Goal: Contribute content

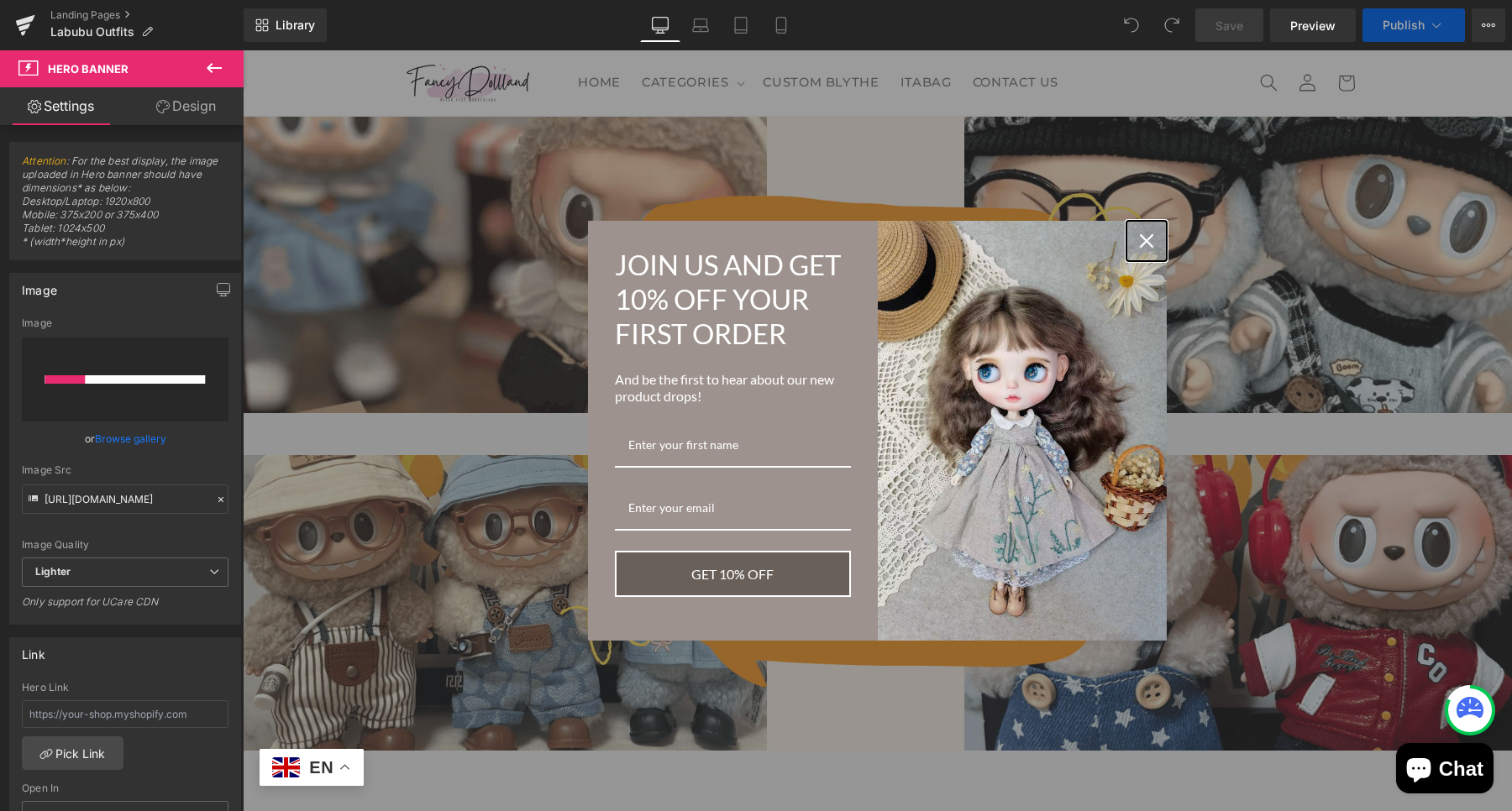
click at [1140, 234] on icon "close icon" at bounding box center [1146, 241] width 13 height 13
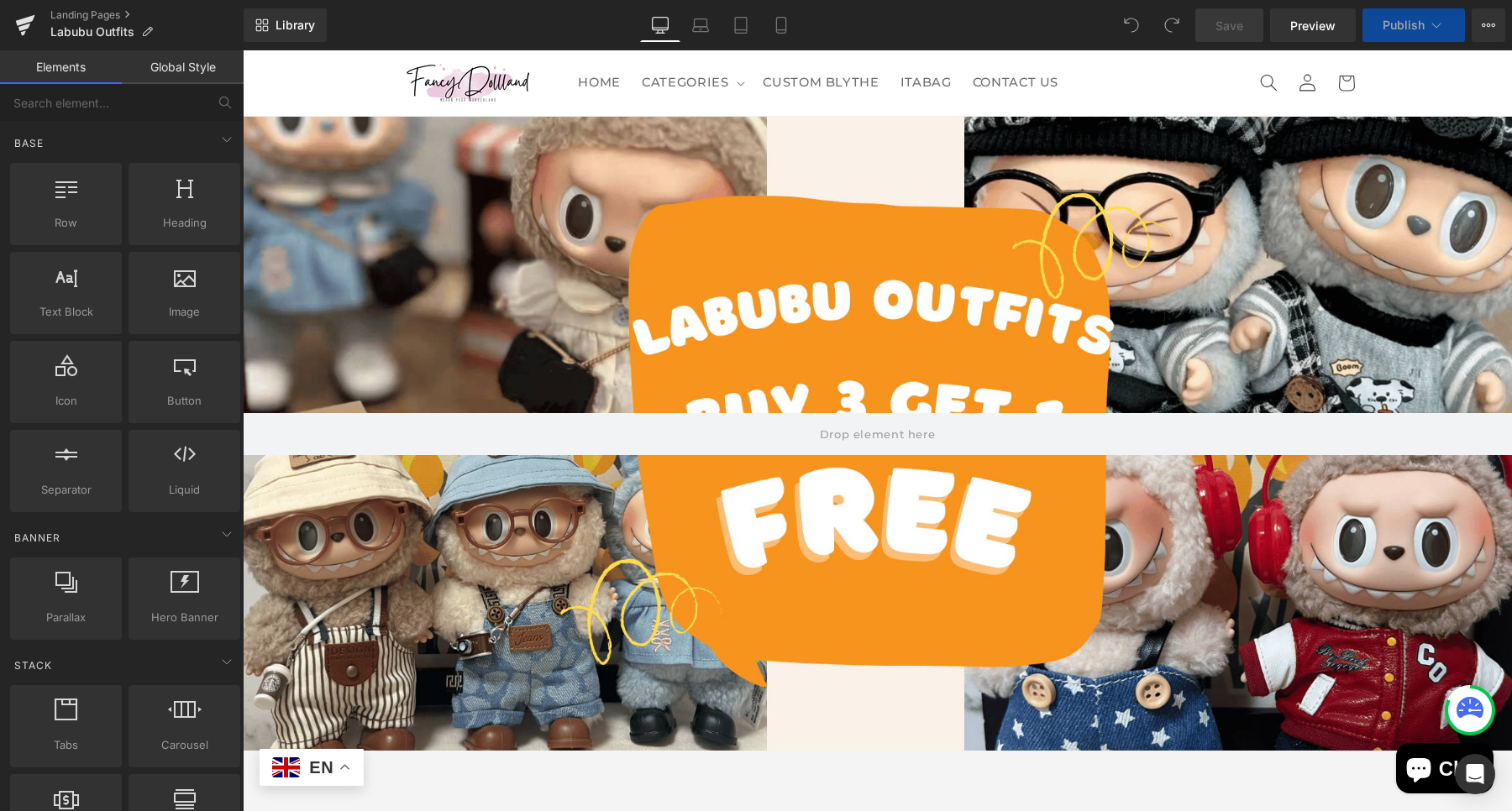
click at [657, 265] on div at bounding box center [877, 434] width 1269 height 635
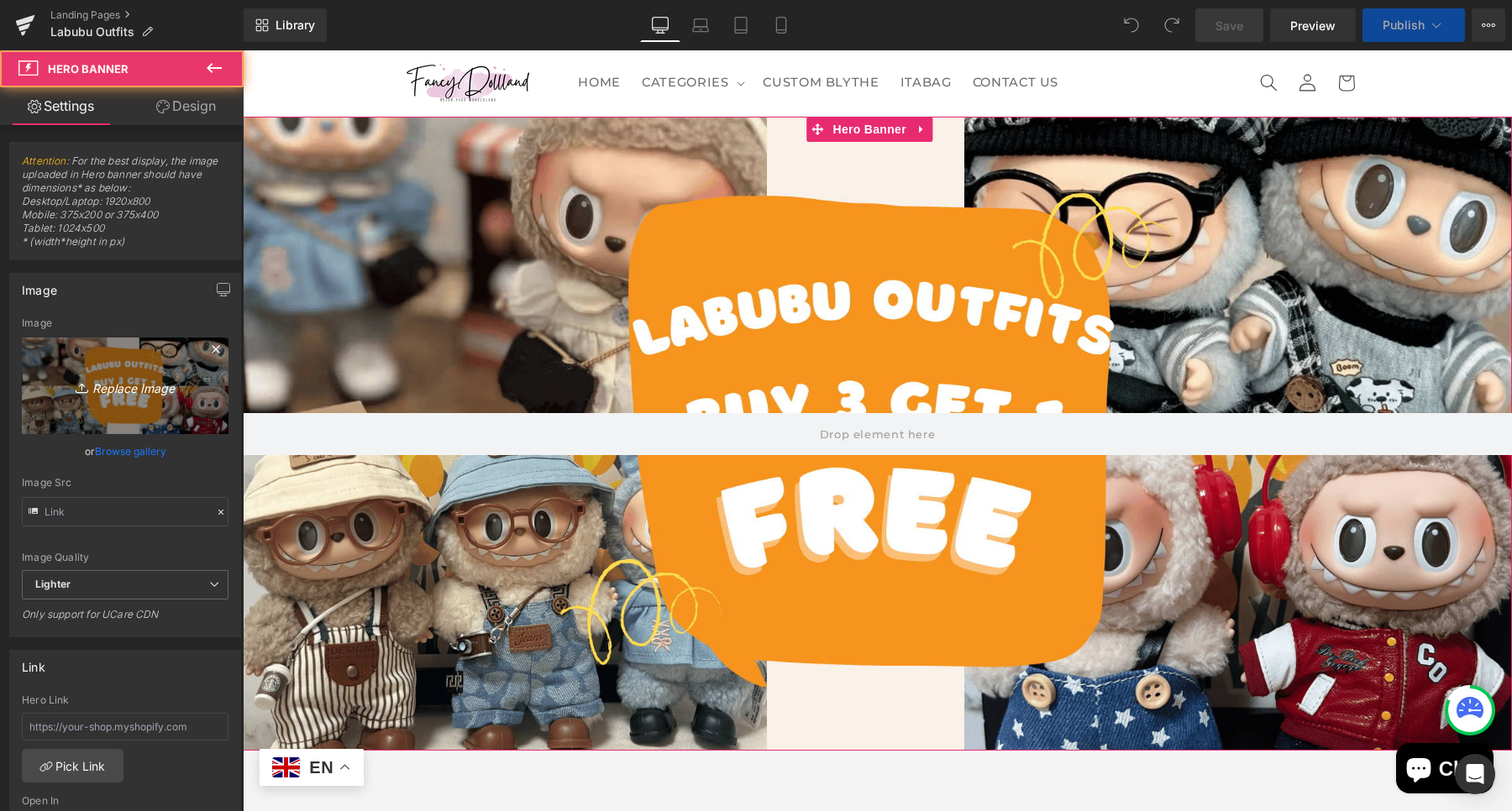
type input "[URL][DOMAIN_NAME]"
drag, startPoint x: 4, startPoint y: 183, endPoint x: 168, endPoint y: 378, distance: 254.8
click at [168, 378] on icon "Replace Image" at bounding box center [125, 385] width 134 height 21
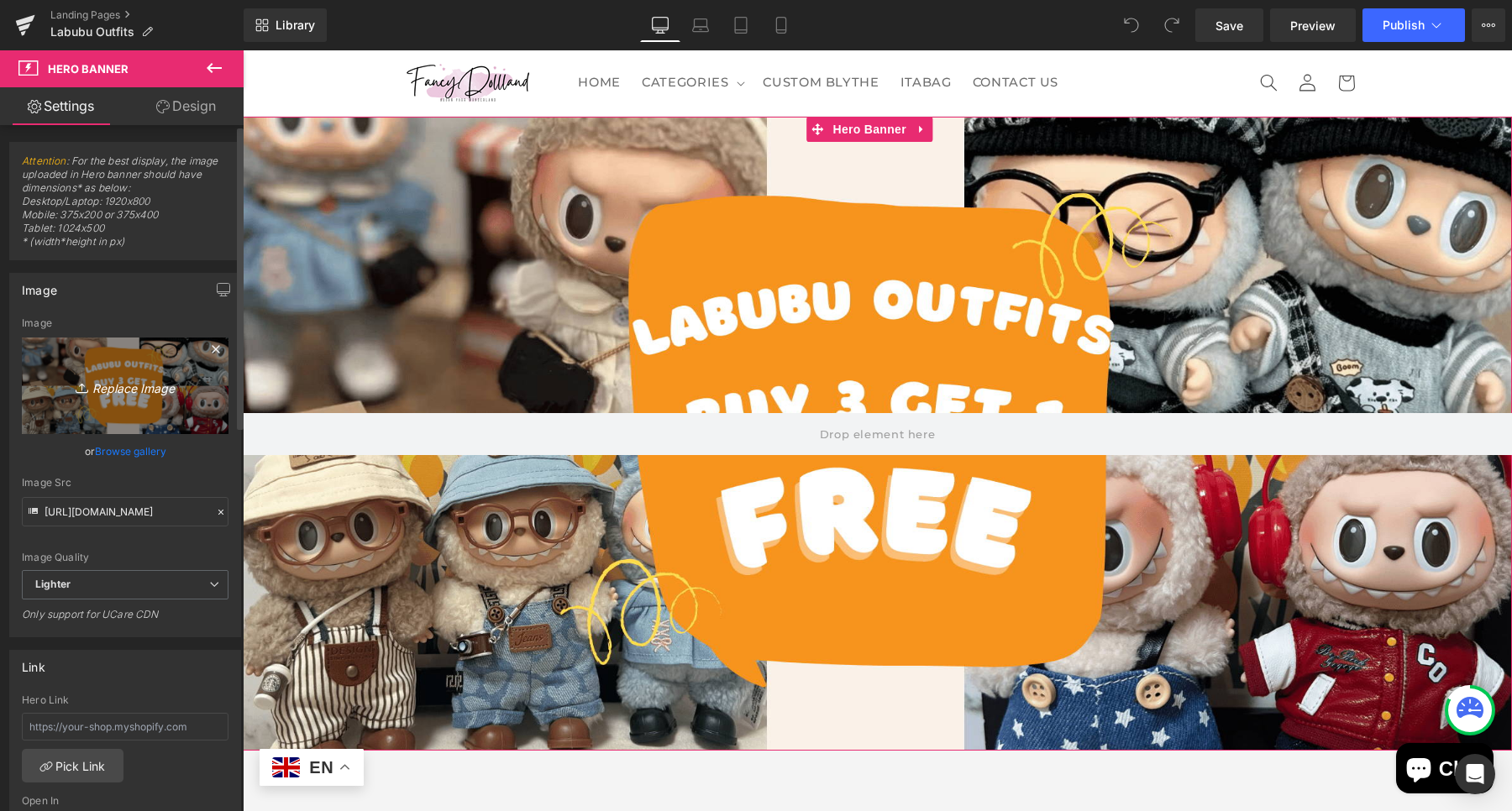
type input "C:\fakepath\labubu outfits sale.png"
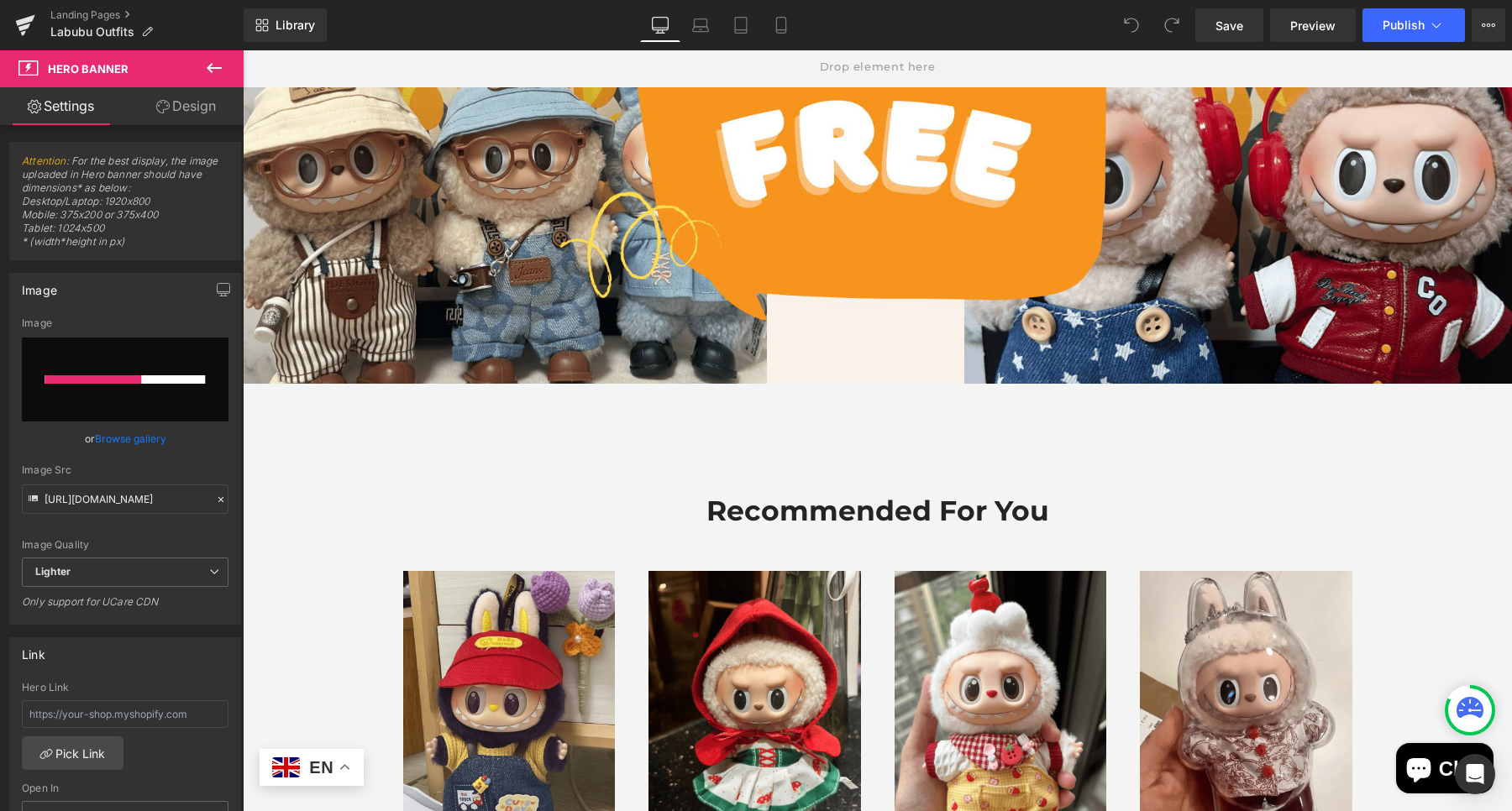
scroll to position [199, 0]
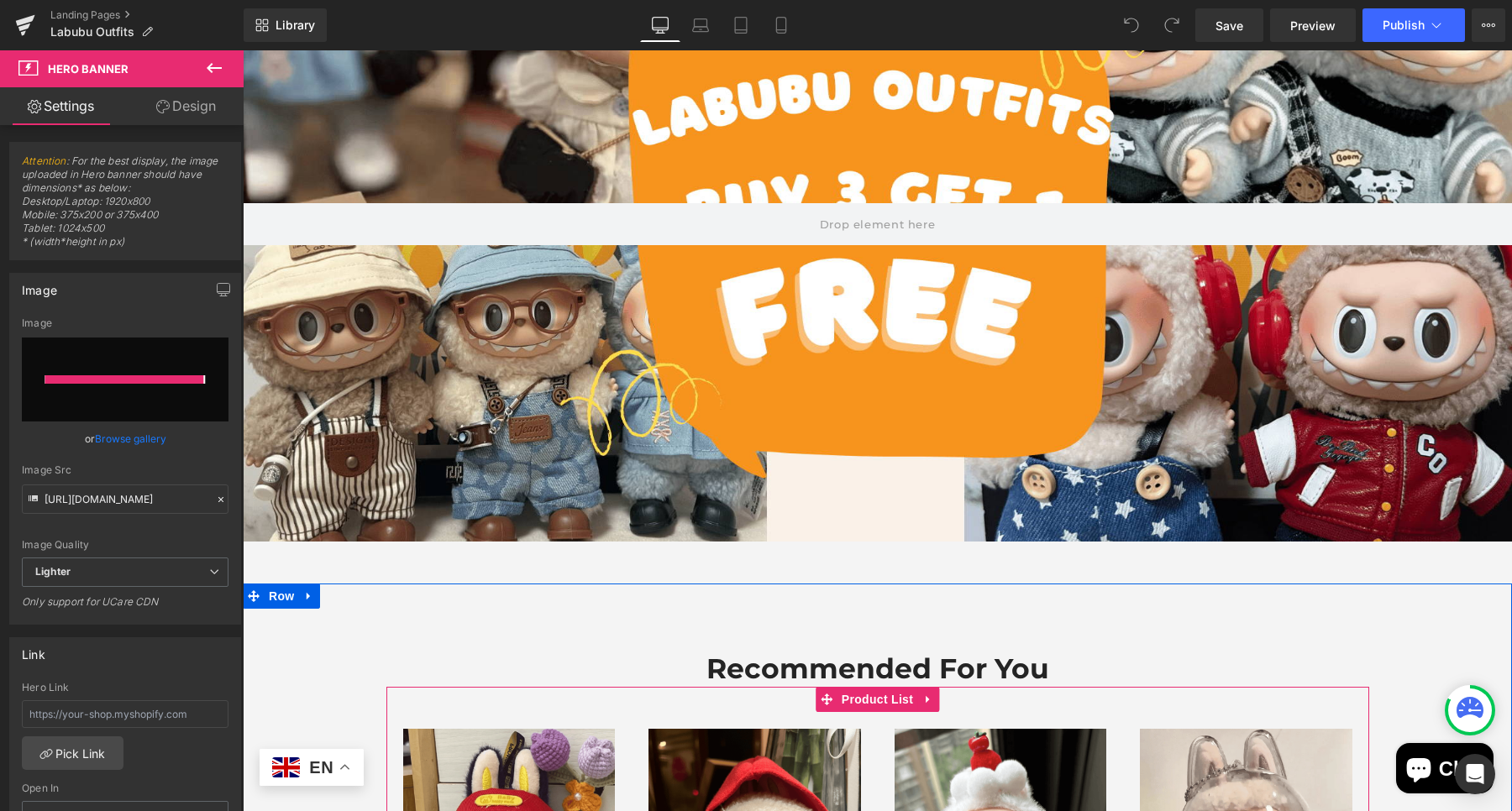
type input "[URL][DOMAIN_NAME]"
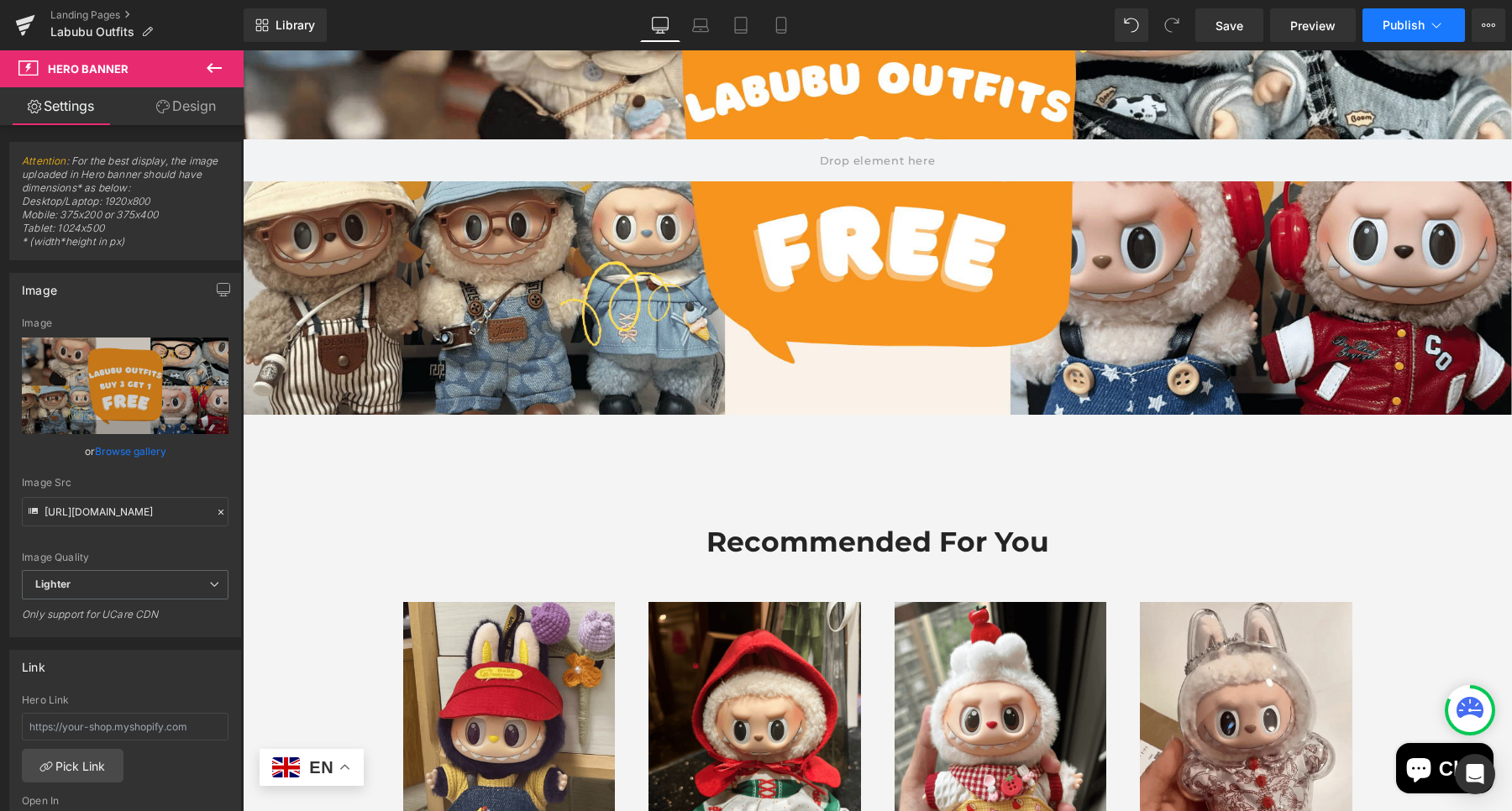
click at [1381, 25] on button "Publish" at bounding box center [1414, 25] width 103 height 34
click at [769, 21] on link "Mobile" at bounding box center [780, 25] width 40 height 34
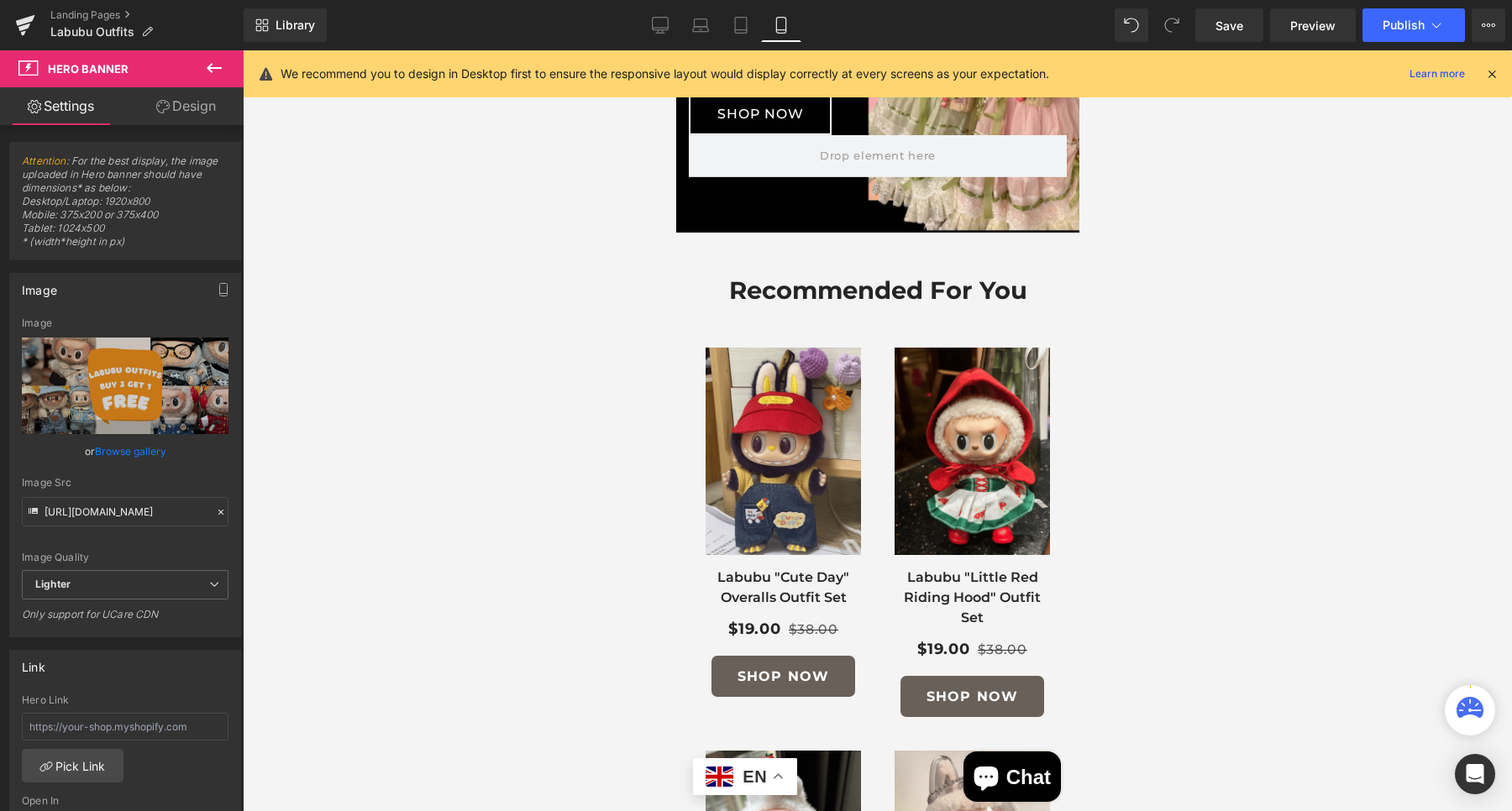
scroll to position [0, 0]
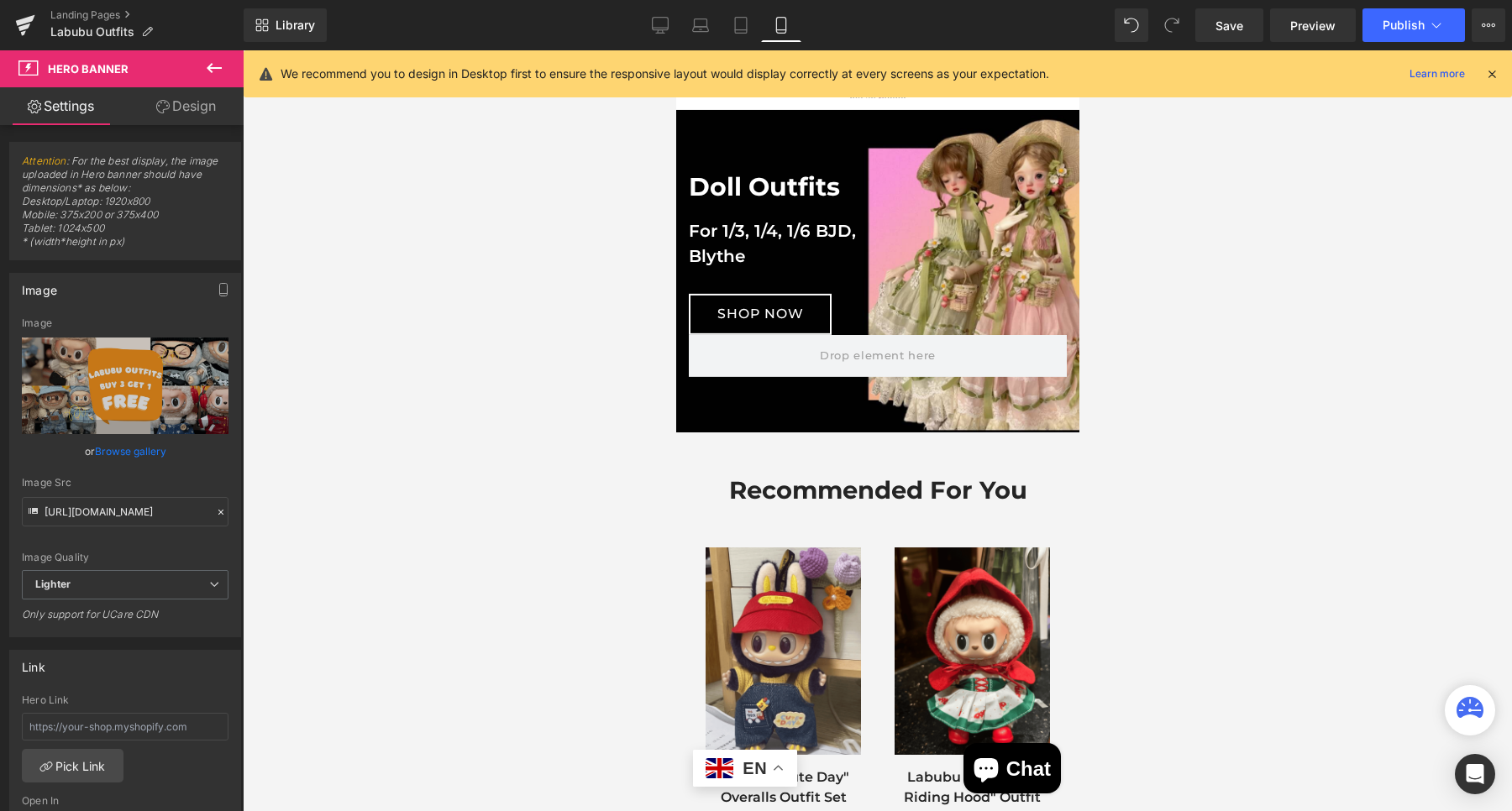
click at [858, 131] on span "Hero Banner" at bounding box center [876, 122] width 65 height 21
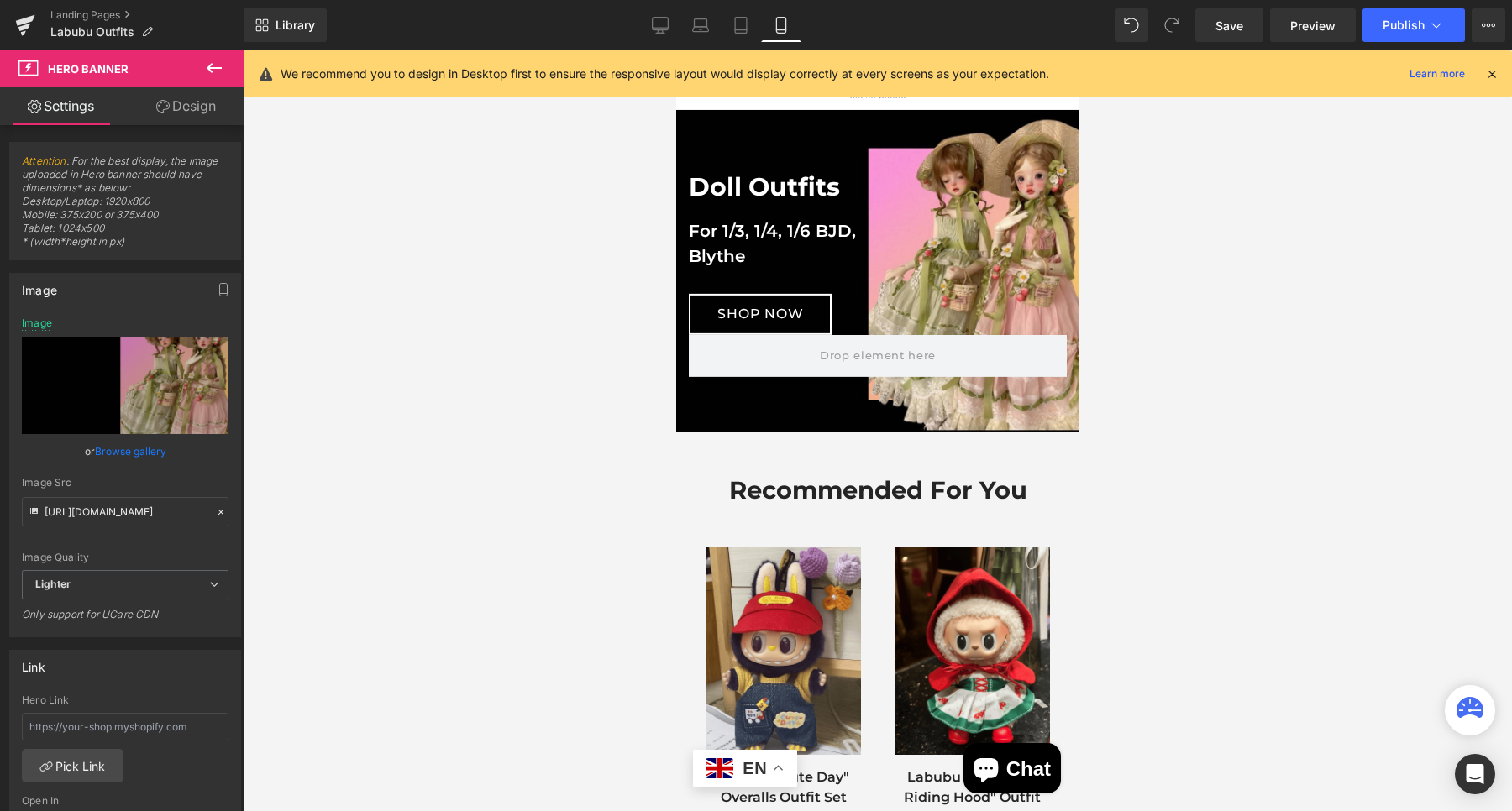
drag, startPoint x: 1434, startPoint y: 290, endPoint x: 1459, endPoint y: 307, distance: 30.2
click at [1450, 300] on div at bounding box center [877, 430] width 1269 height 760
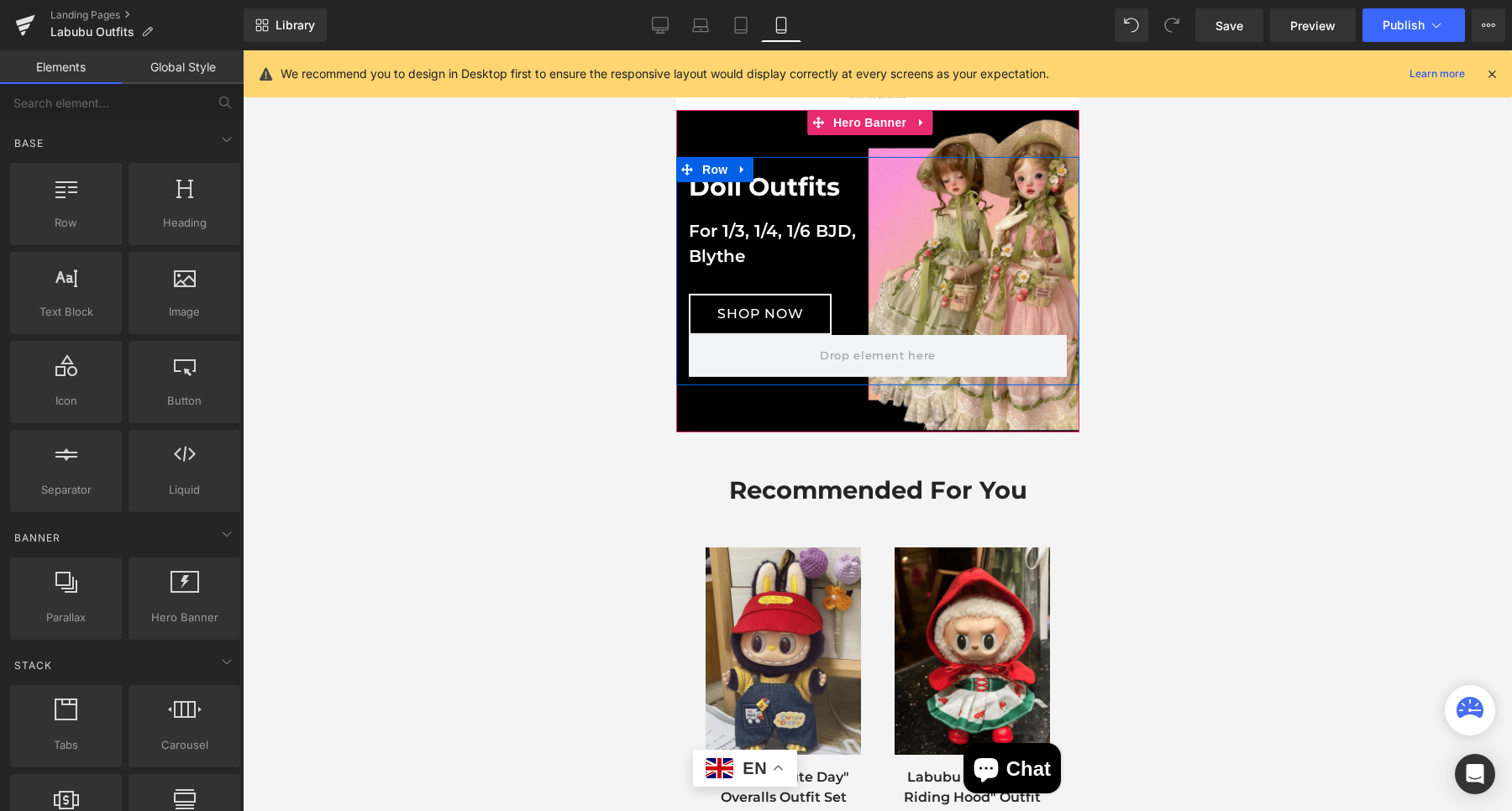
click at [897, 199] on div "Doll Outfits Heading For 1/3, 1/4, 1/6 BJD, Blythe Heading SHOP NOW Button" at bounding box center [877, 246] width 403 height 177
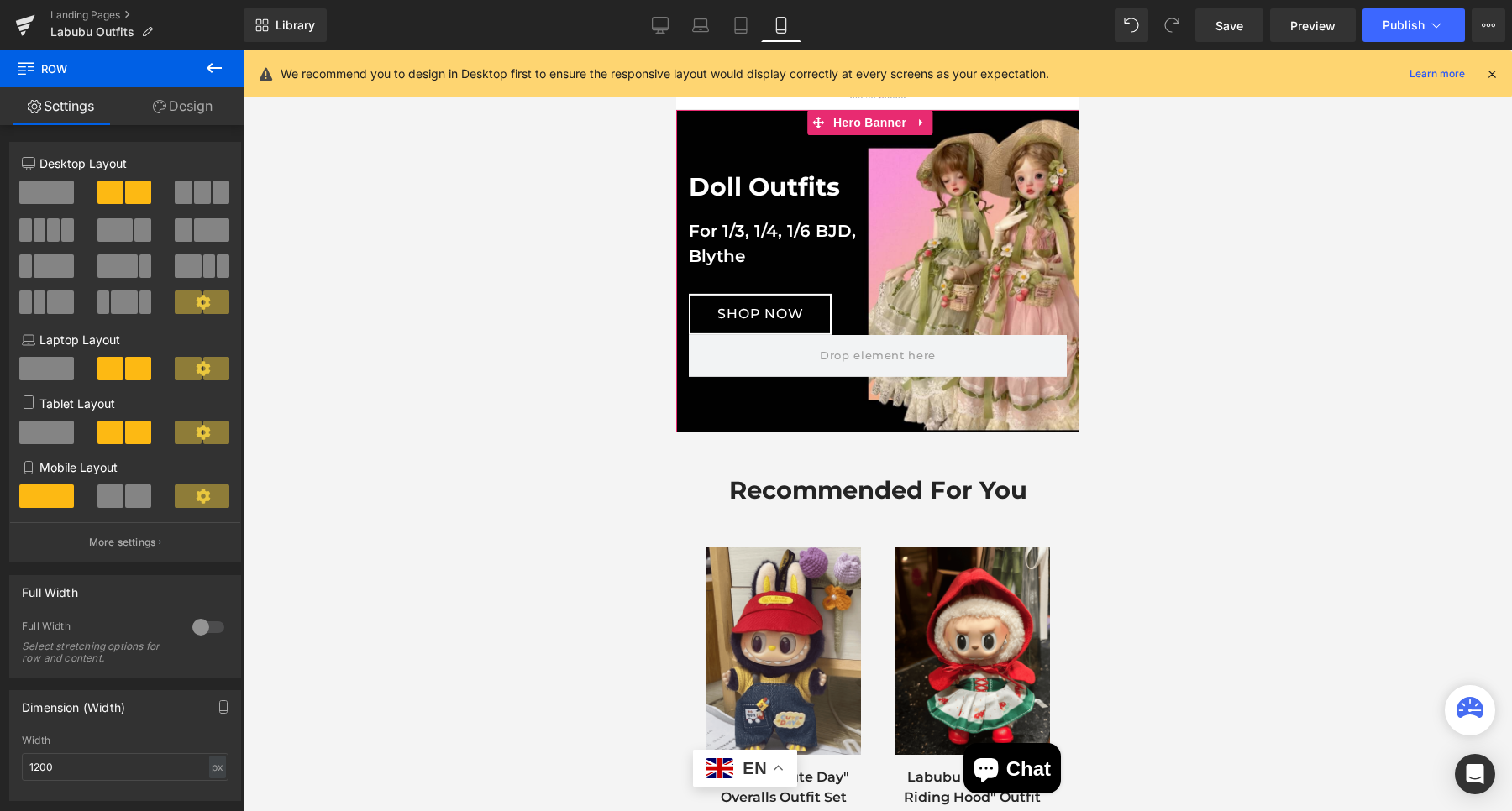
drag, startPoint x: 922, startPoint y: 122, endPoint x: 908, endPoint y: 124, distance: 14.1
click at [923, 122] on icon at bounding box center [920, 122] width 12 height 13
click at [828, 124] on span "Hero Banner" at bounding box center [836, 122] width 81 height 25
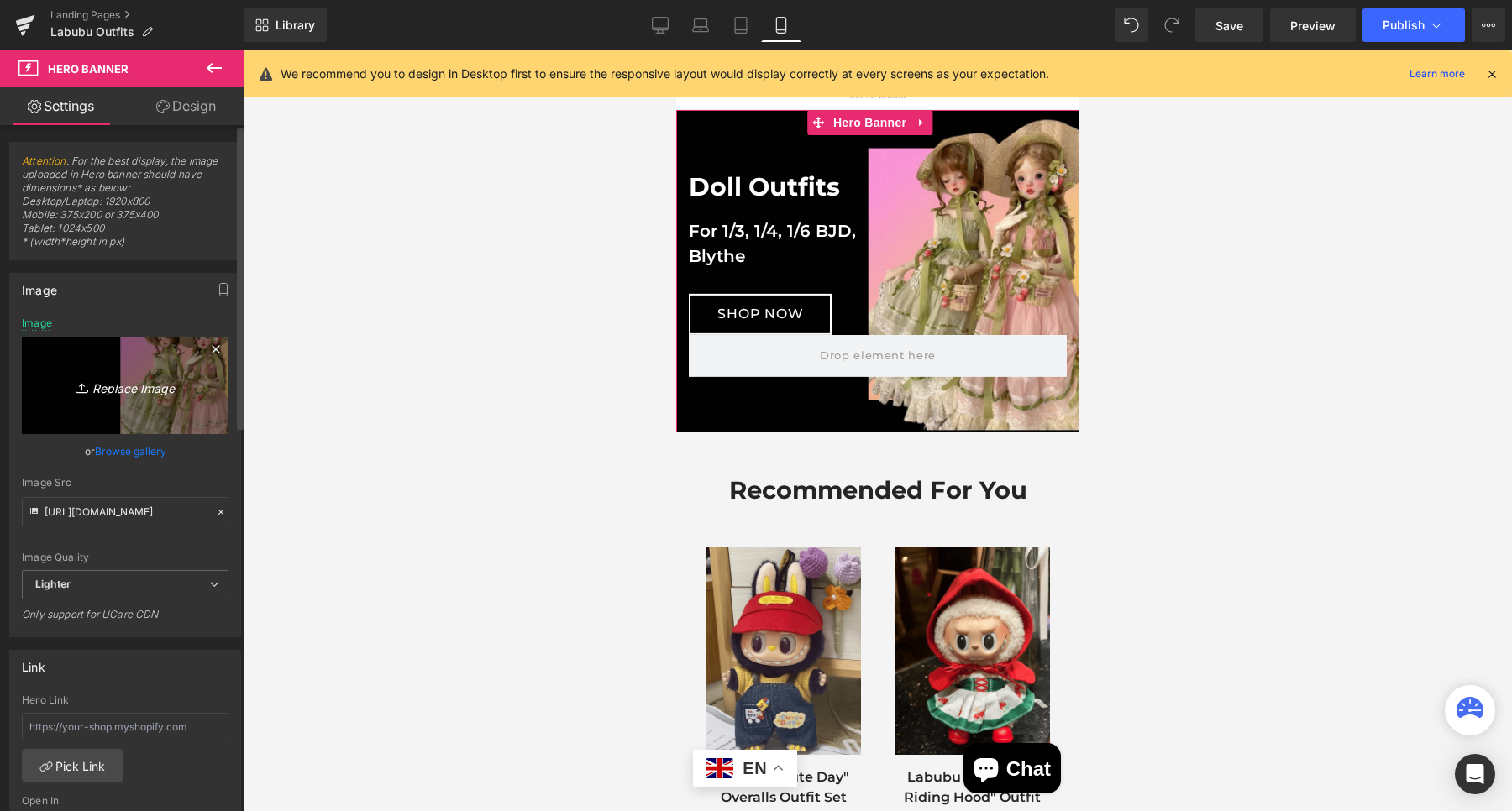
click at [143, 367] on link "Replace Image" at bounding box center [124, 385] width 207 height 97
type input "C:\fakepath\labubu outfits sale-mobile.png"
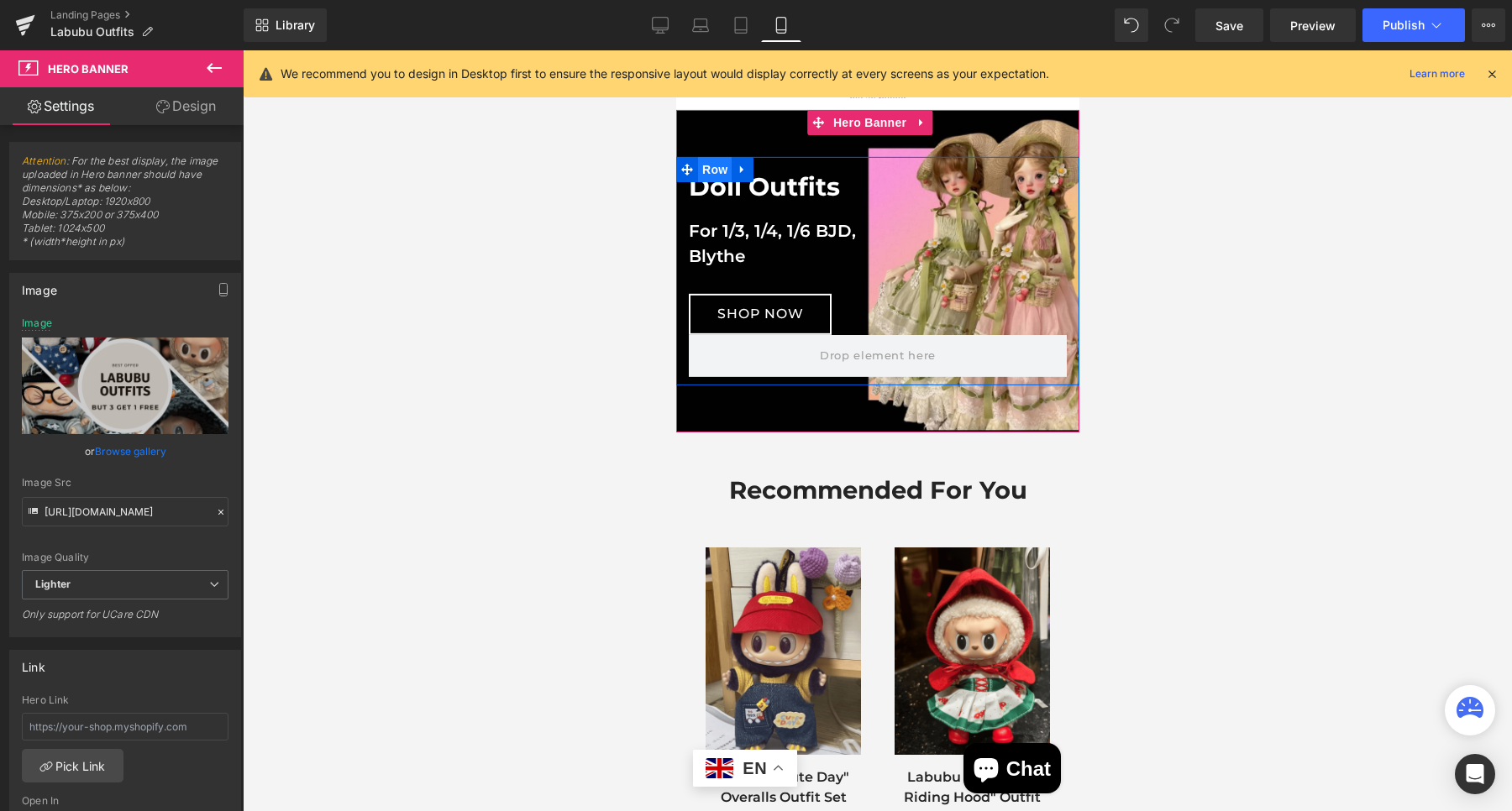
type input "[URL][DOMAIN_NAME]"
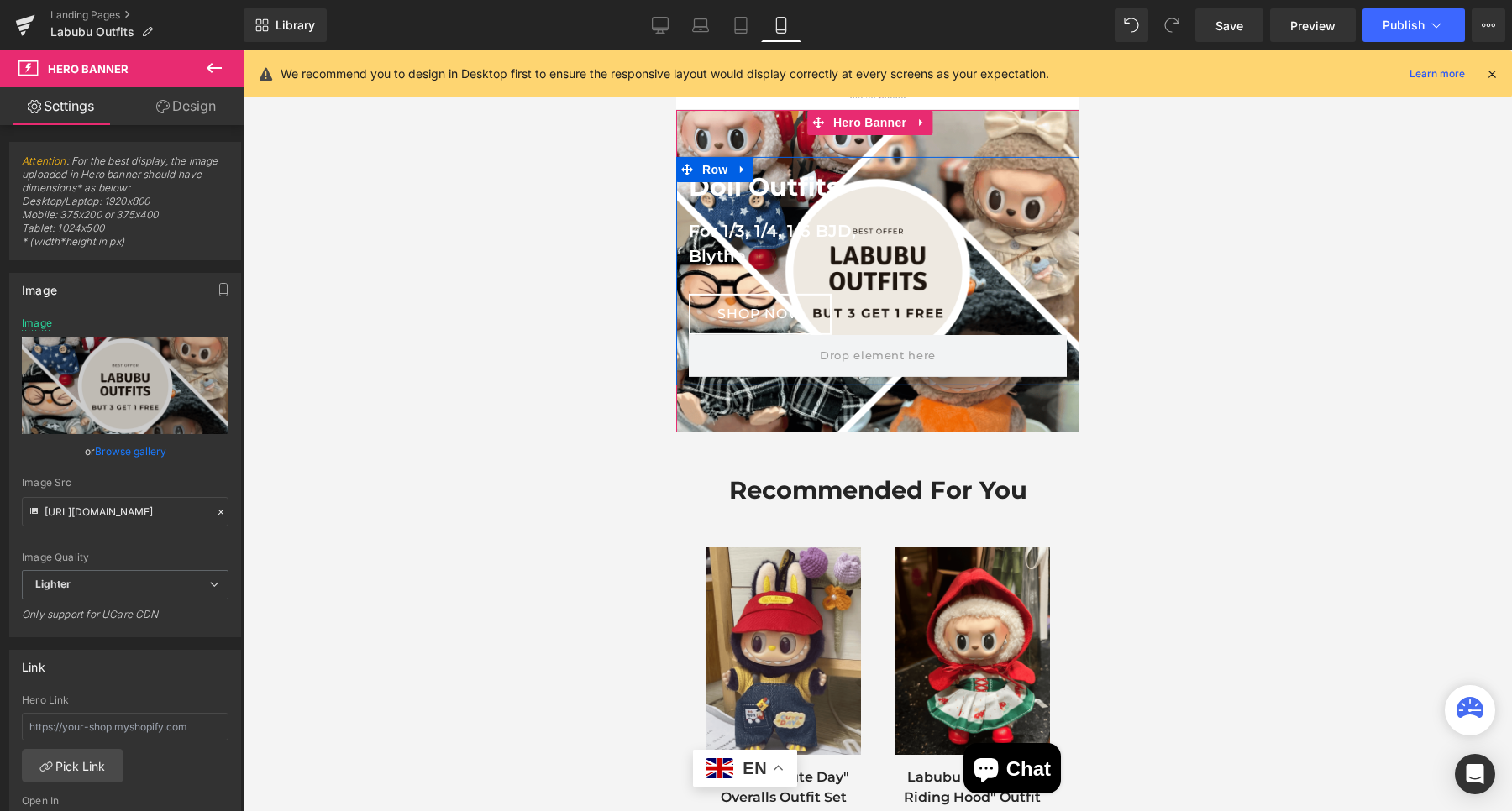
click at [743, 163] on icon at bounding box center [741, 169] width 12 height 13
click at [788, 164] on icon at bounding box center [785, 169] width 12 height 12
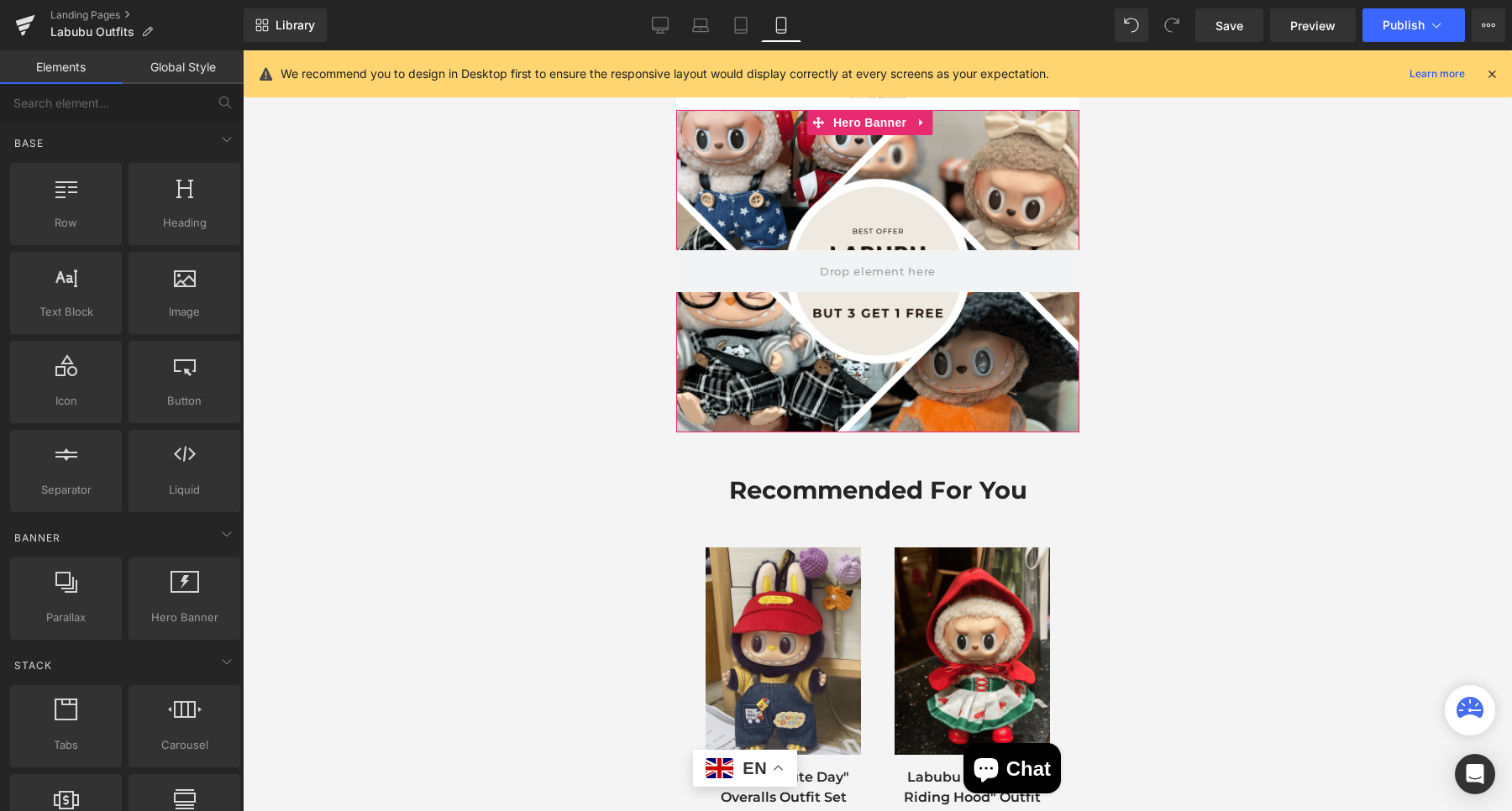
click at [815, 355] on div at bounding box center [877, 271] width 403 height 322
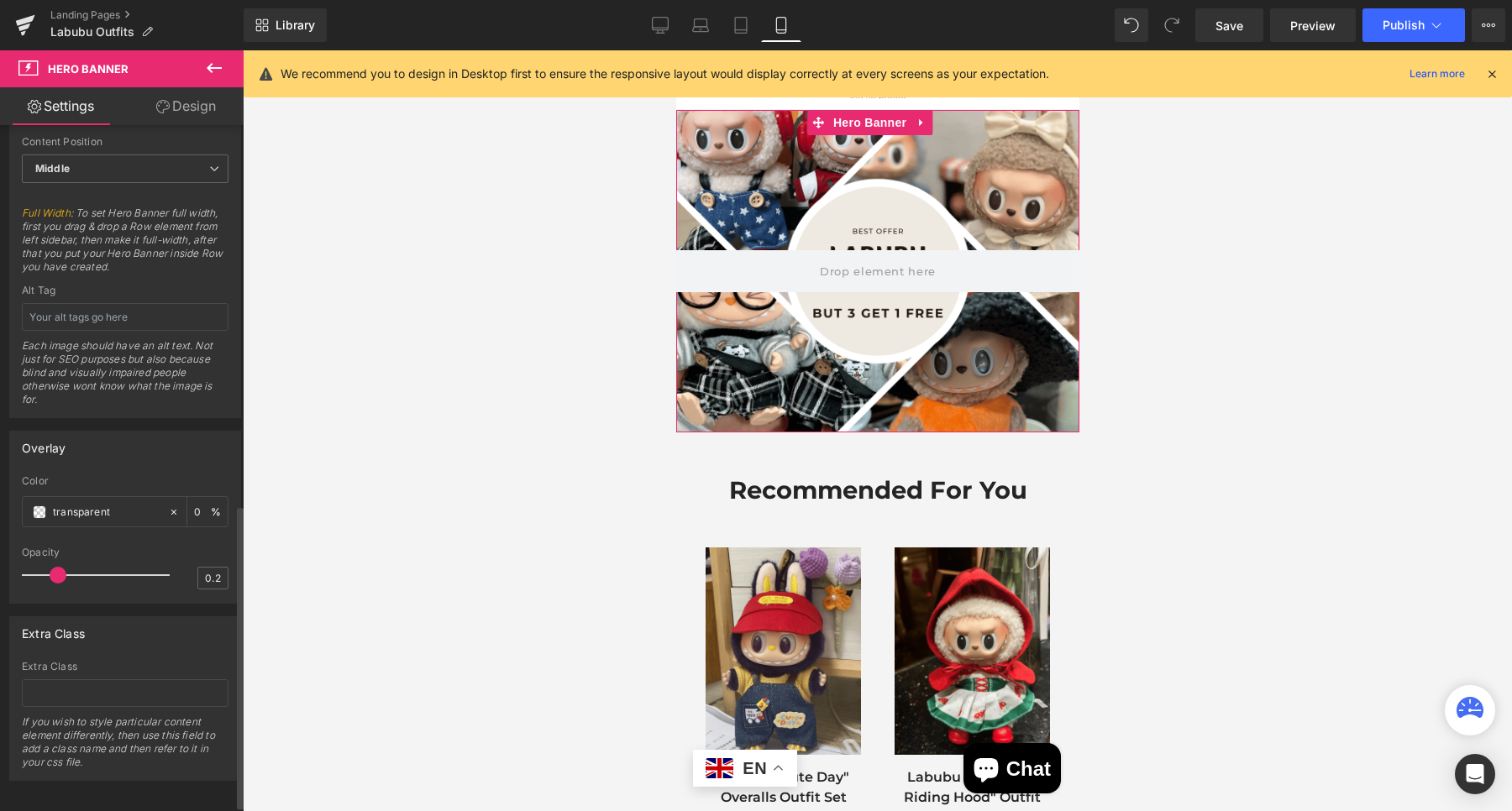
scroll to position [868, 0]
click at [1391, 34] on button "Publish" at bounding box center [1414, 25] width 103 height 34
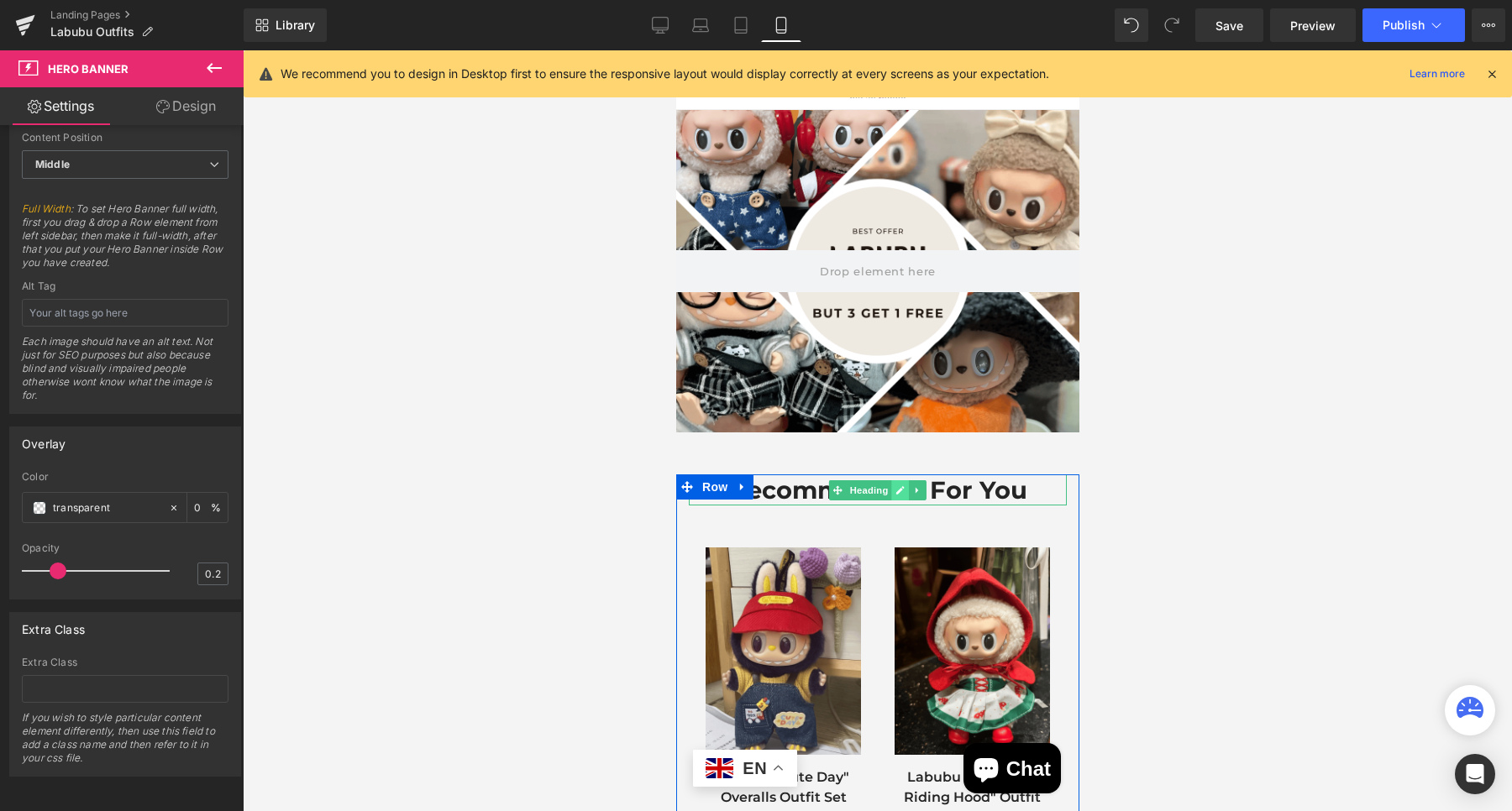
click at [898, 480] on link at bounding box center [900, 490] width 18 height 21
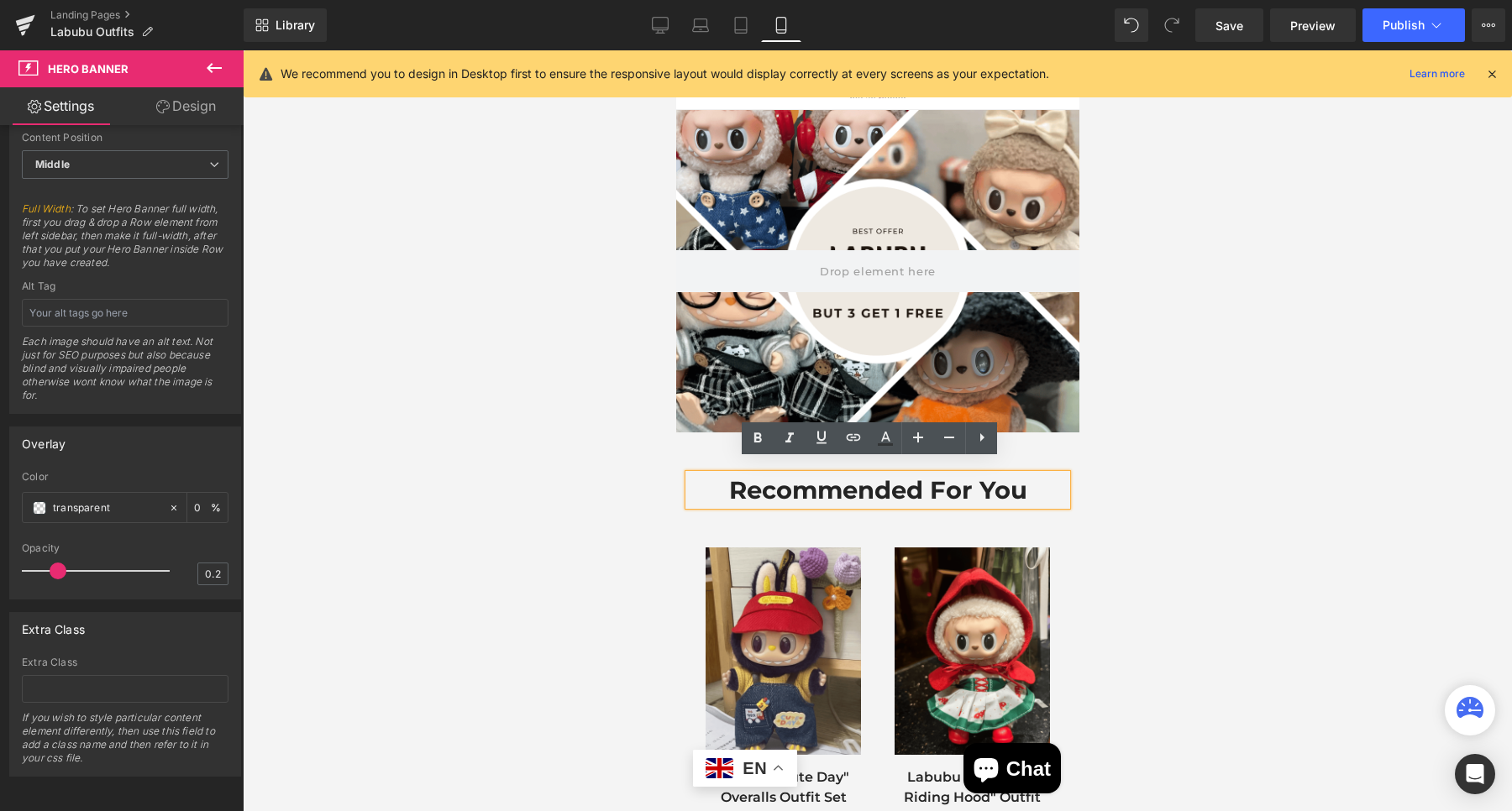
click at [888, 479] on h2 "Recommended For You" at bounding box center [877, 490] width 378 height 32
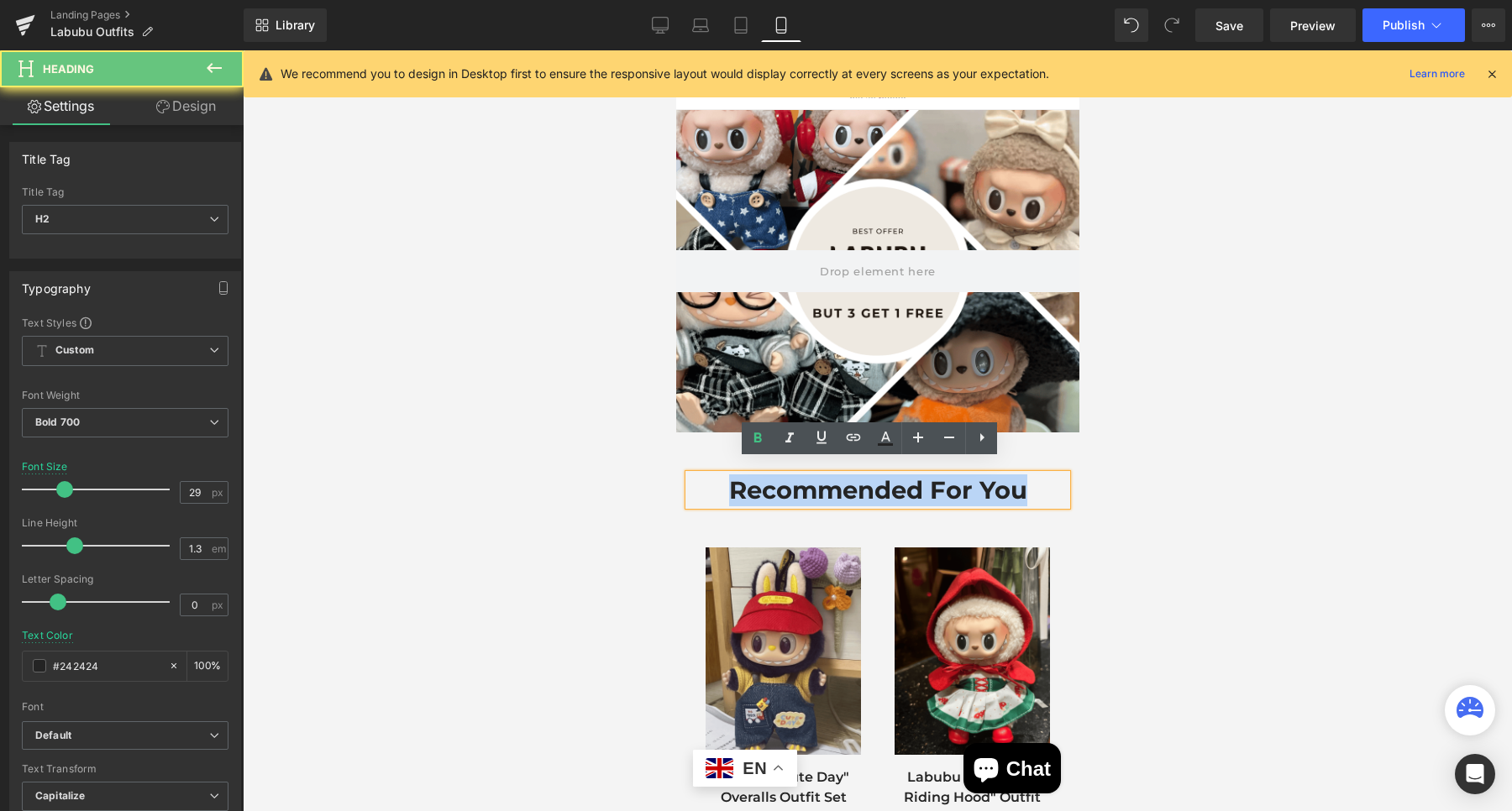
drag, startPoint x: 1015, startPoint y: 478, endPoint x: 704, endPoint y: 484, distance: 311.1
click at [704, 484] on h2 "Recommended For You" at bounding box center [877, 490] width 378 height 32
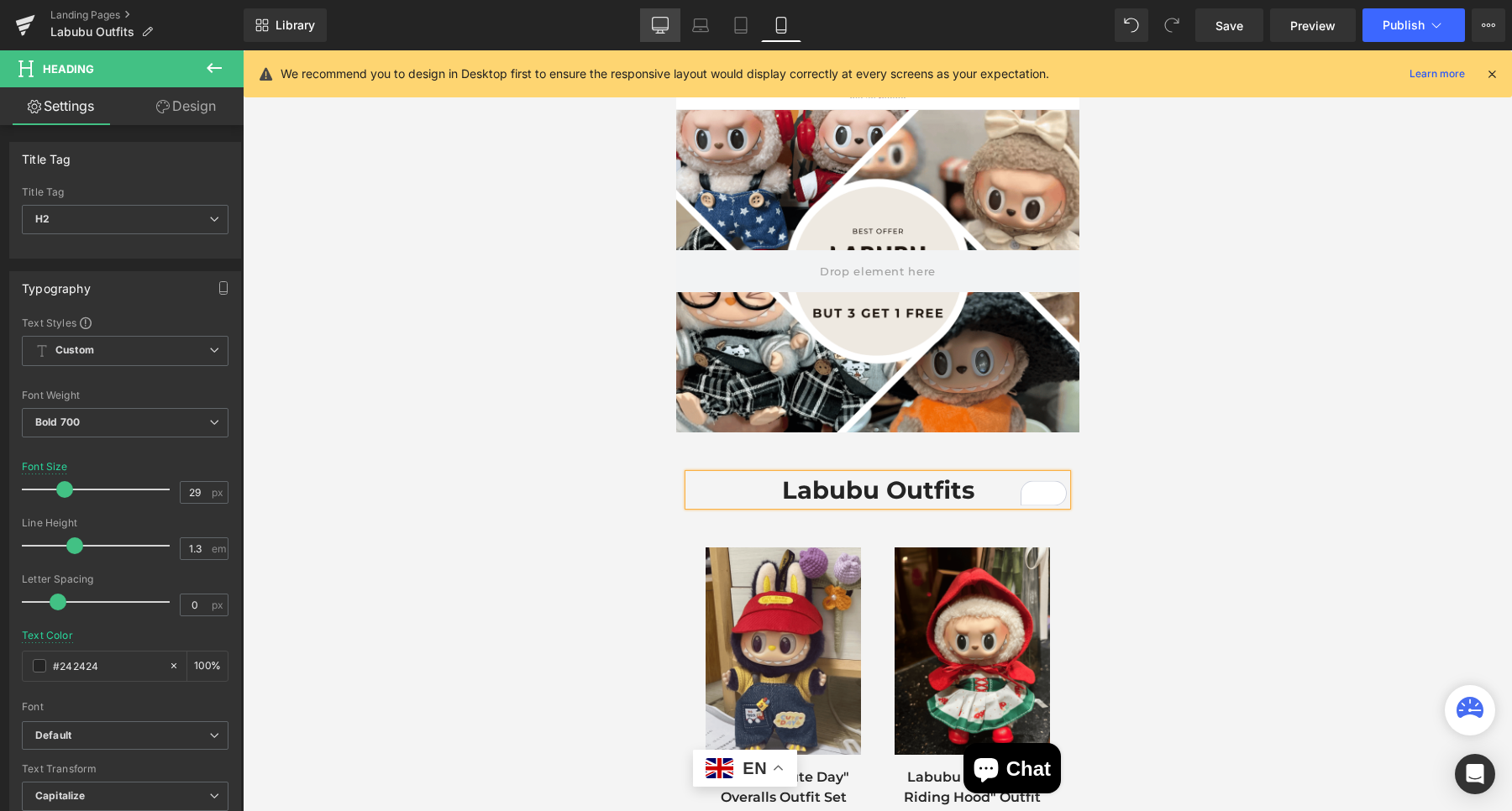
click at [675, 22] on link "Desktop" at bounding box center [659, 25] width 40 height 34
type input "33"
type input "100"
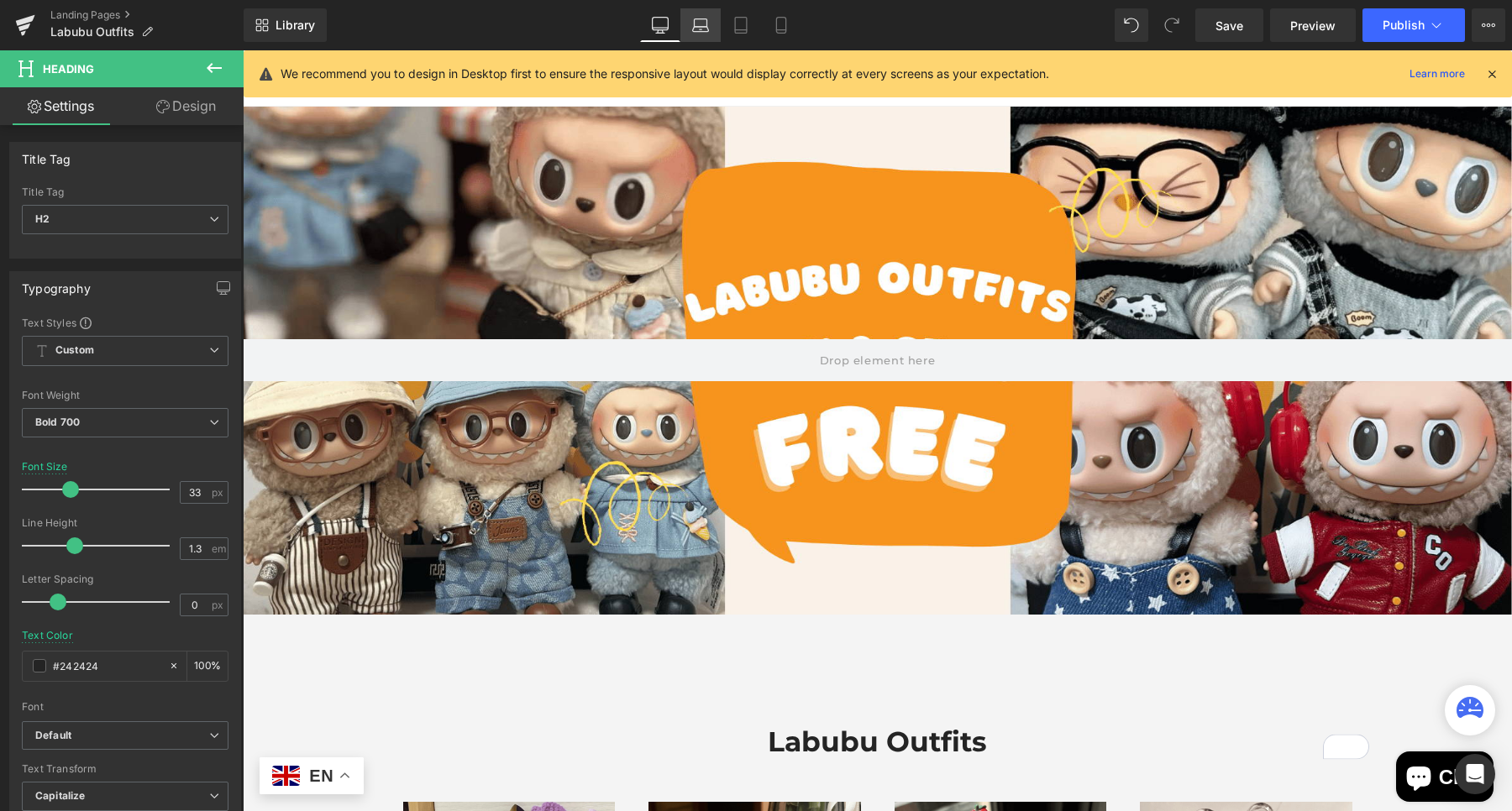
scroll to position [256, 0]
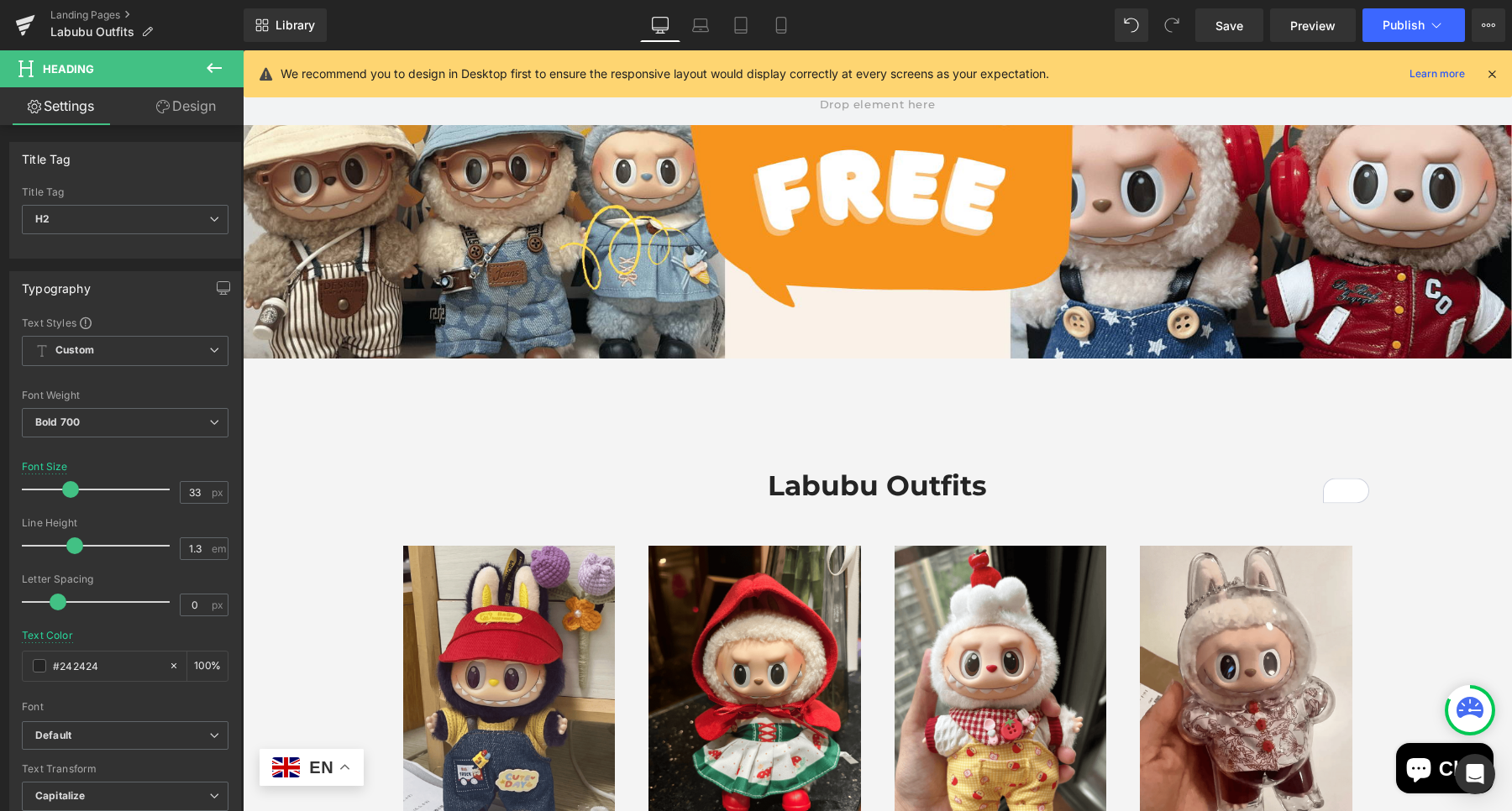
click at [225, 76] on button at bounding box center [215, 68] width 59 height 37
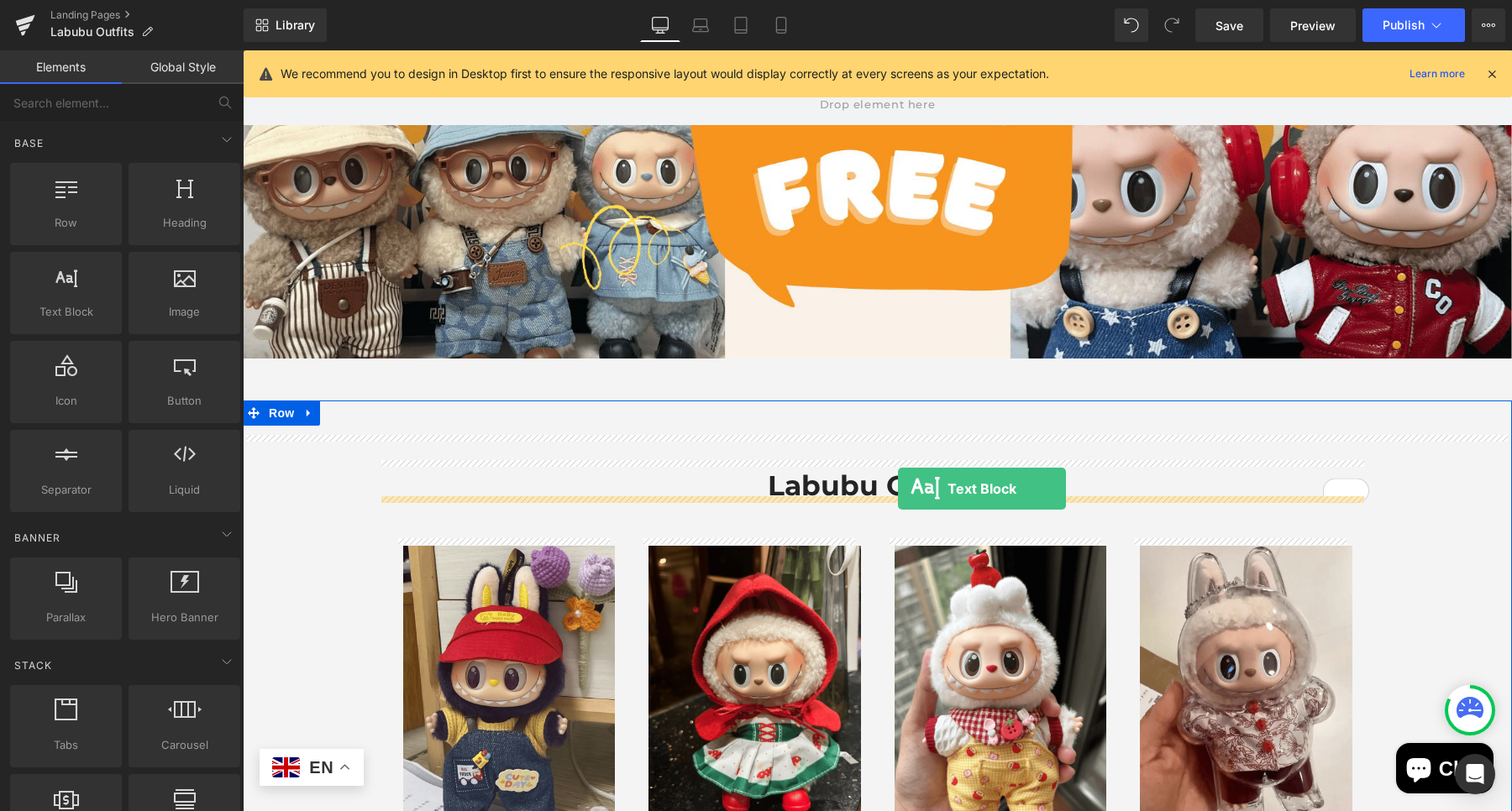
drag, startPoint x: 336, startPoint y: 350, endPoint x: 897, endPoint y: 488, distance: 577.7
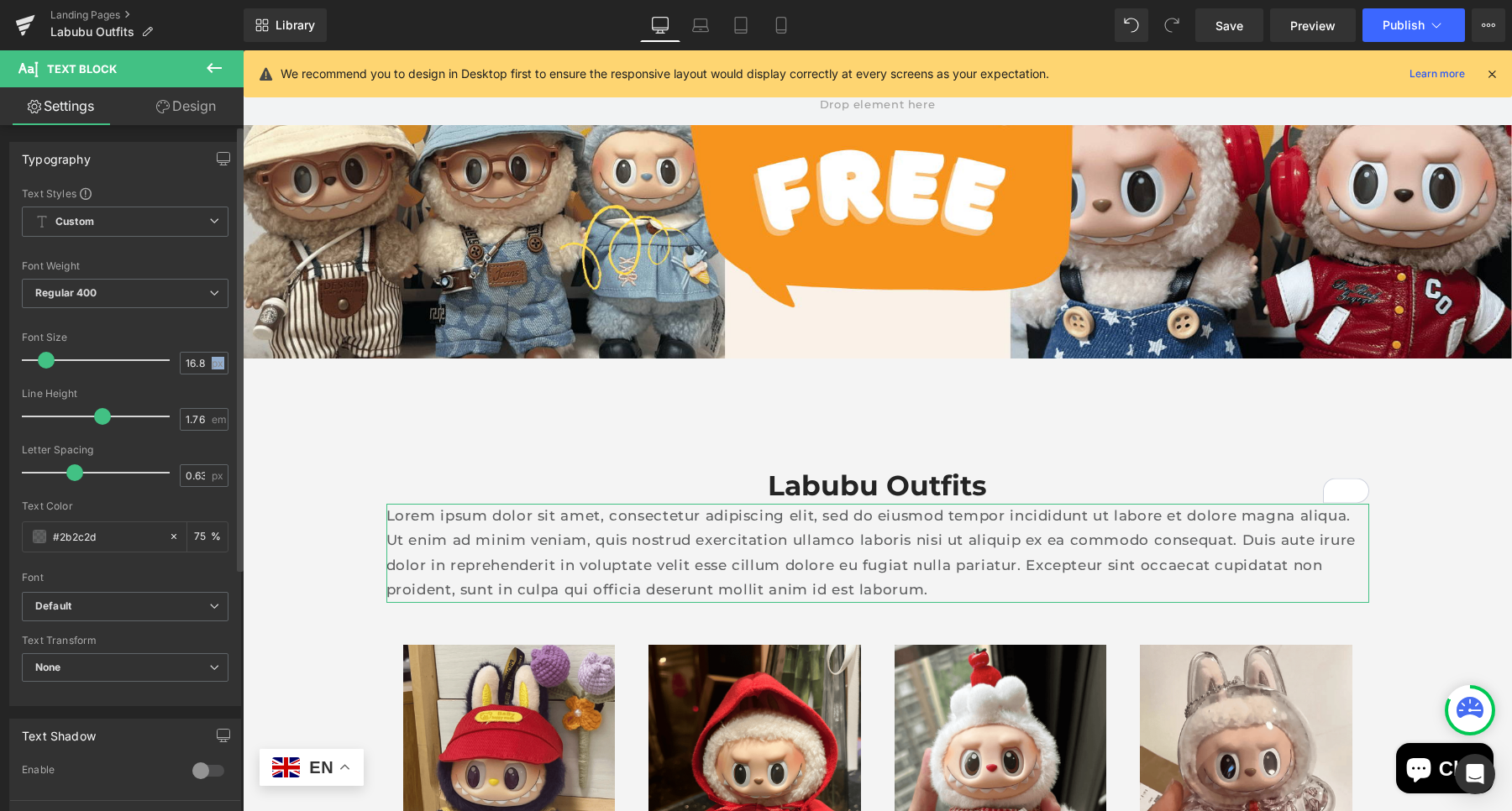
click at [208, 375] on div "Font Size 16.8 px" at bounding box center [124, 359] width 207 height 56
click at [191, 369] on input "16.8" at bounding box center [195, 362] width 30 height 21
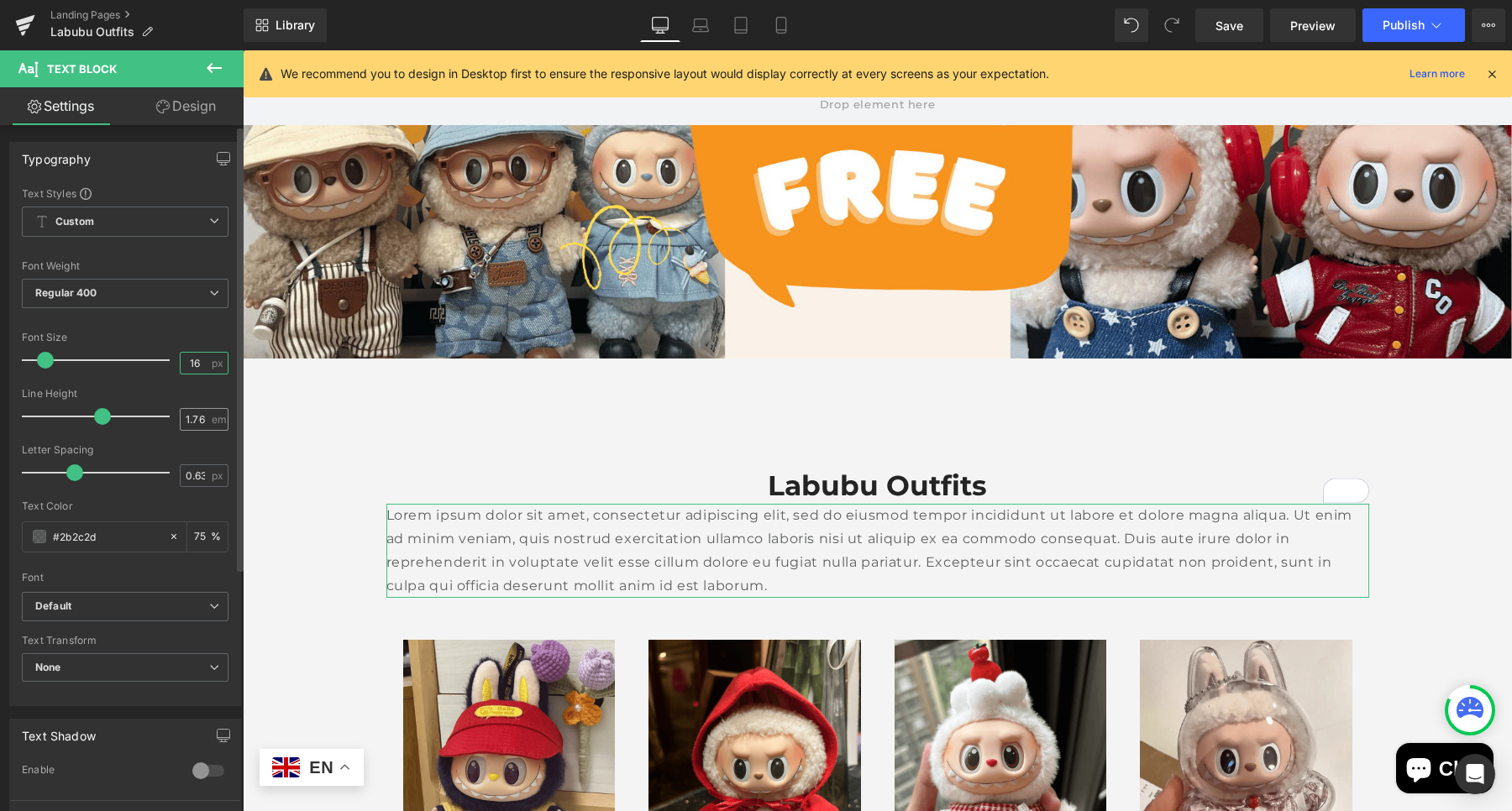
type input "16"
click at [189, 409] on input "1.76" at bounding box center [195, 418] width 30 height 21
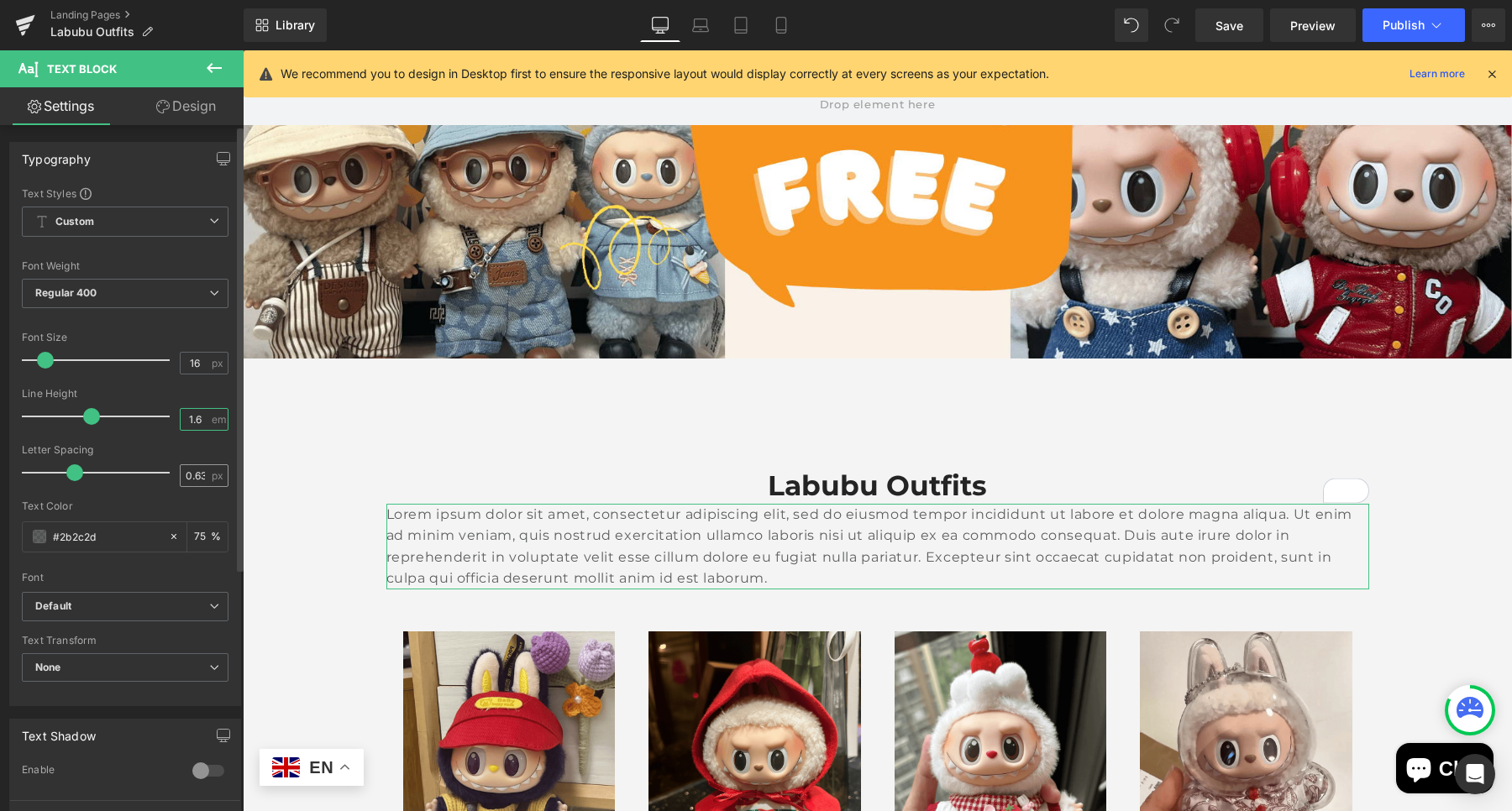
type input "1.6"
click at [199, 476] on input "0.63" at bounding box center [195, 475] width 30 height 21
type input "0"
click at [81, 528] on input "#2b2c2d" at bounding box center [106, 536] width 107 height 19
type input "#2b2c"
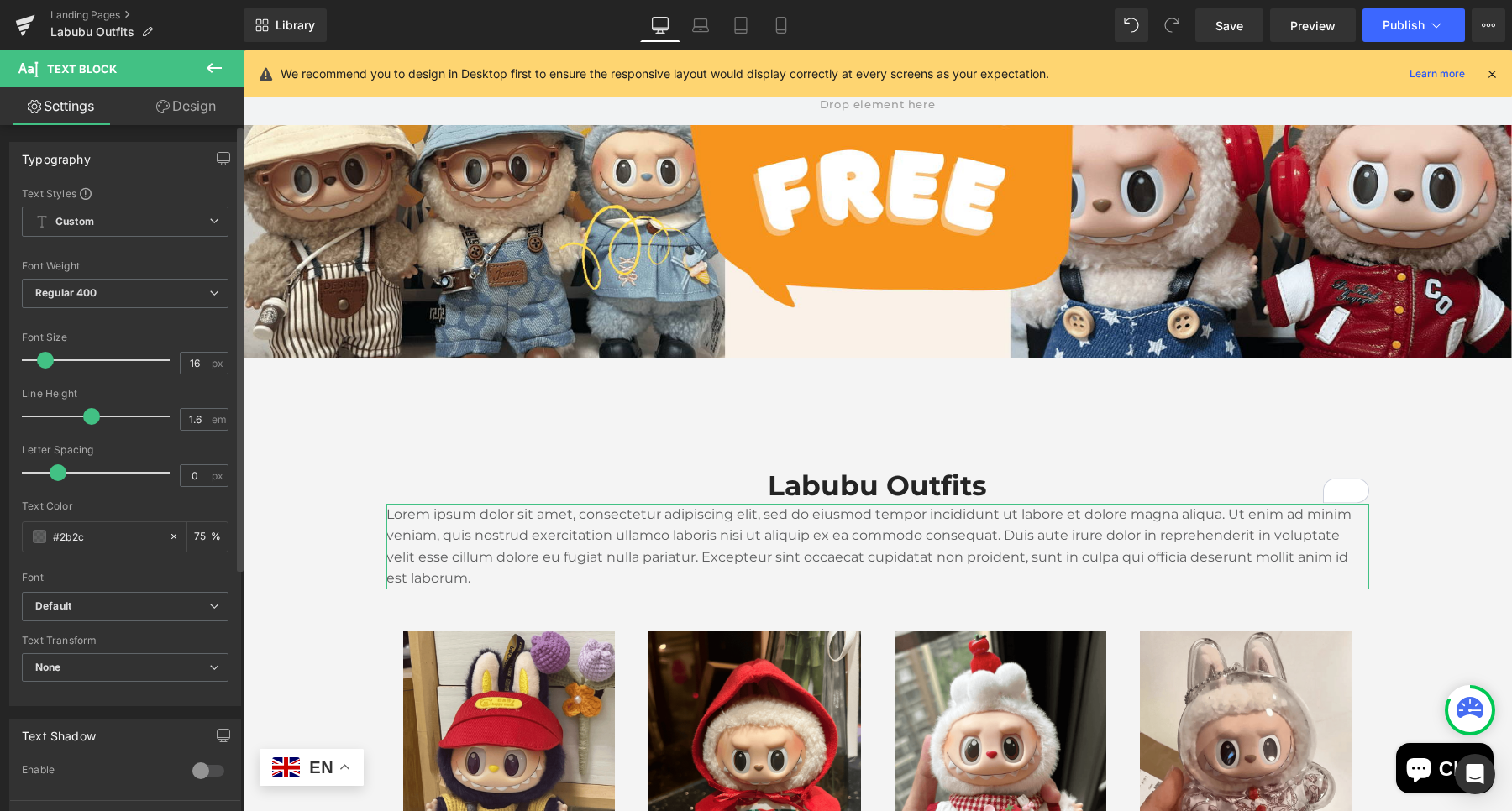
type input "80"
type input "#"
type input "0"
type input "#242424"
type input "100"
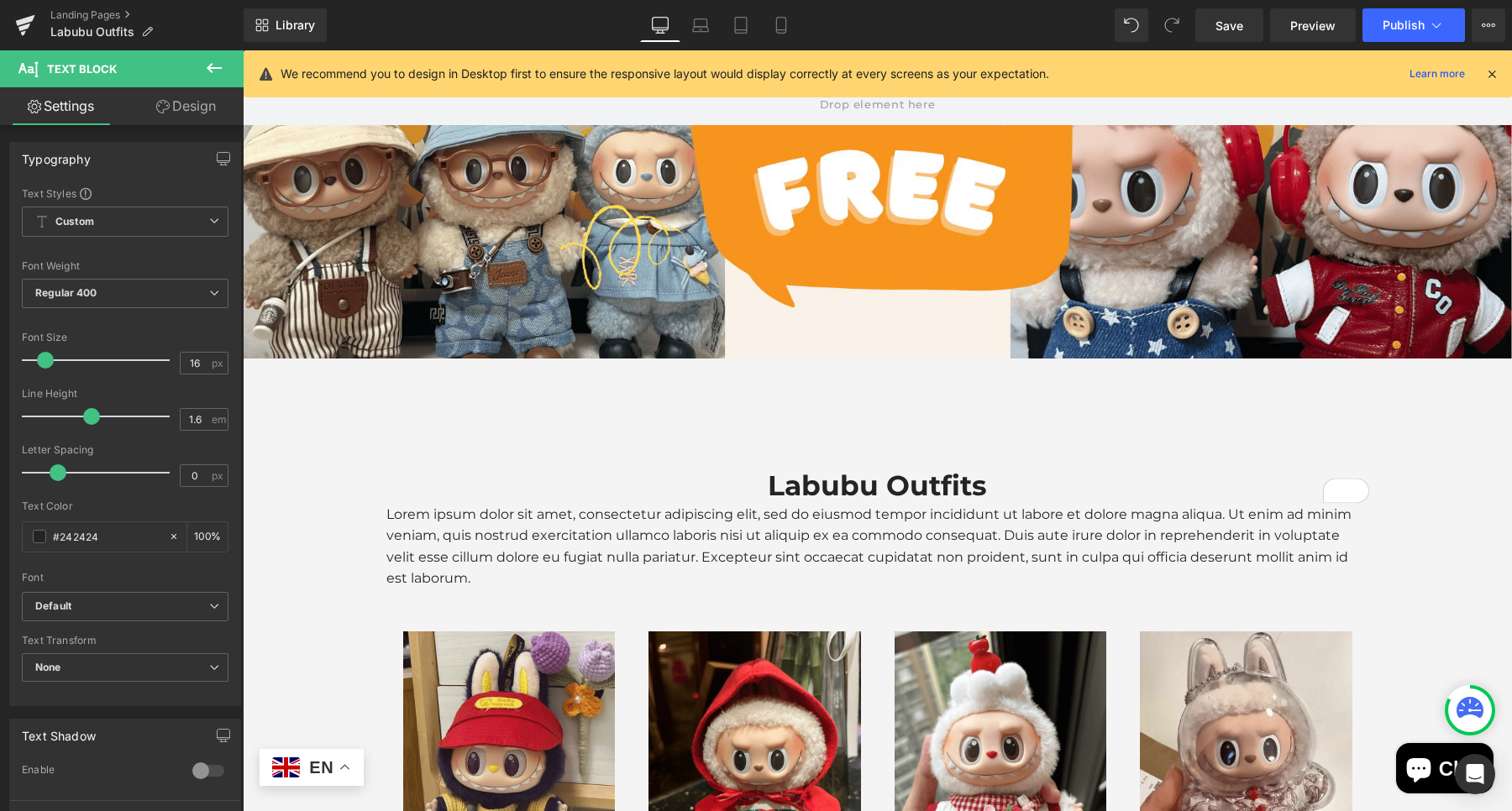
scroll to position [151, 0]
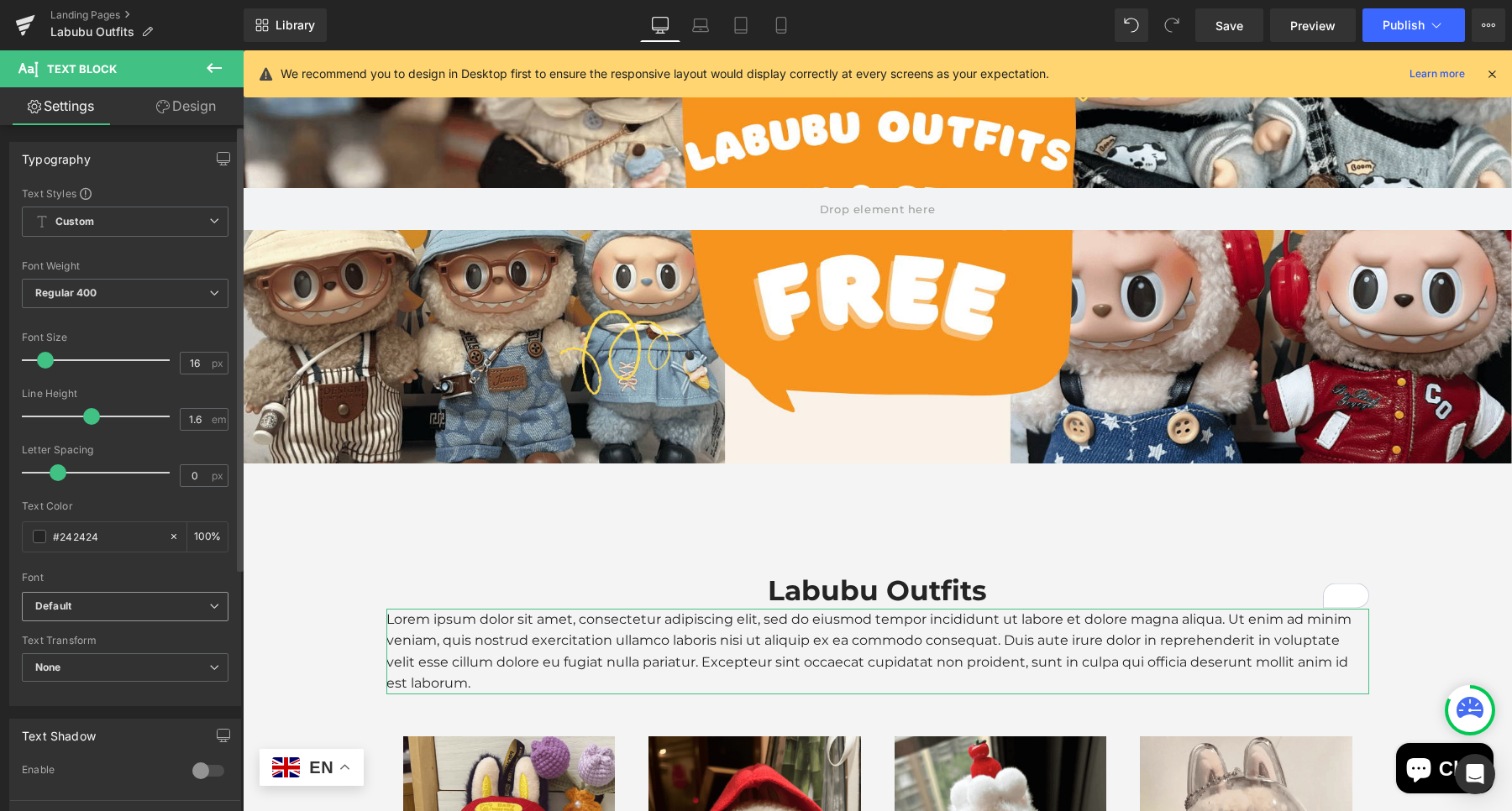
type input "#242424"
drag, startPoint x: 139, startPoint y: 598, endPoint x: 149, endPoint y: 605, distance: 12.2
click at [149, 605] on b "Default" at bounding box center [122, 606] width 174 height 14
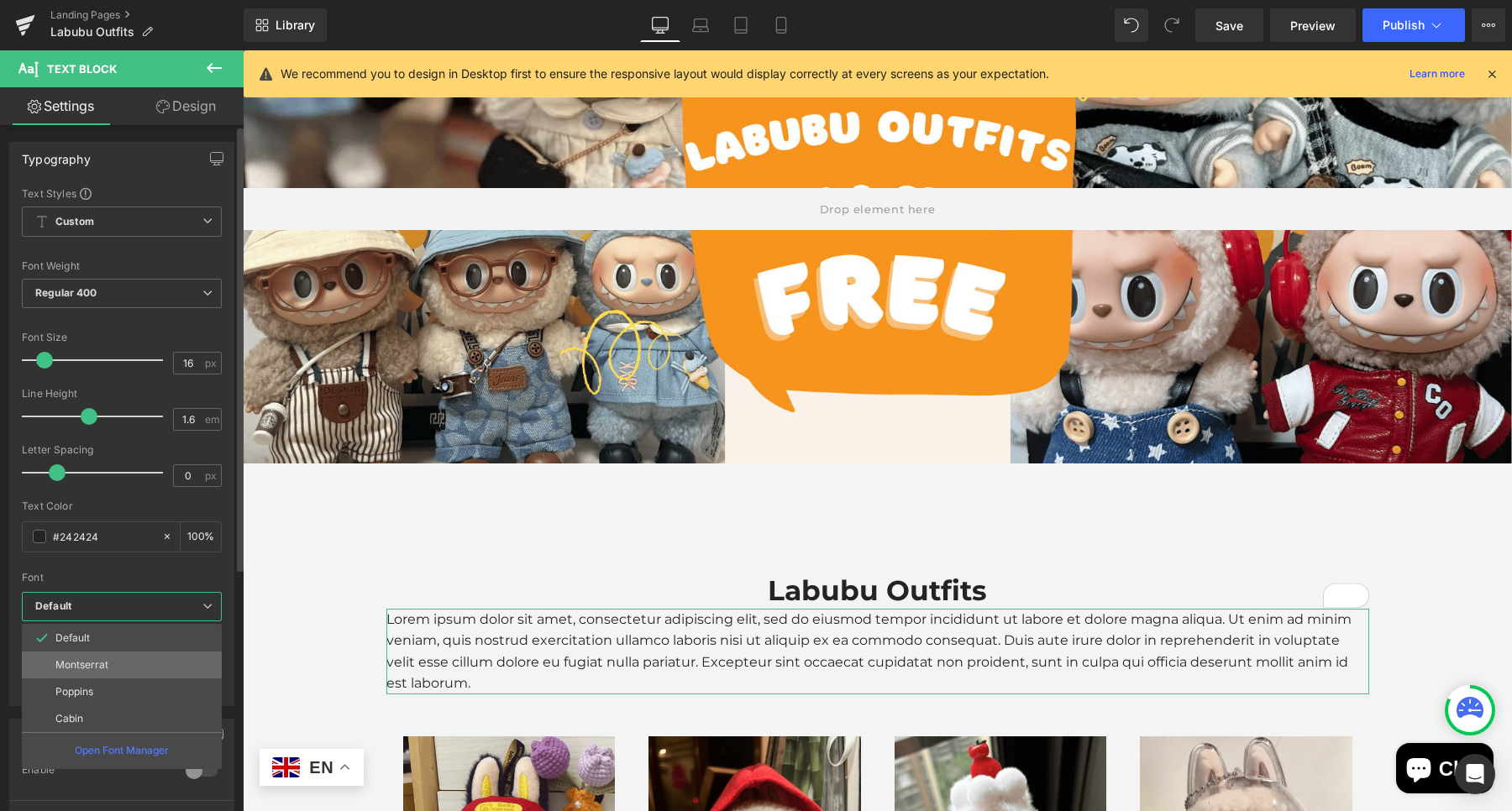
click at [144, 663] on li "Montserrat" at bounding box center [121, 664] width 200 height 27
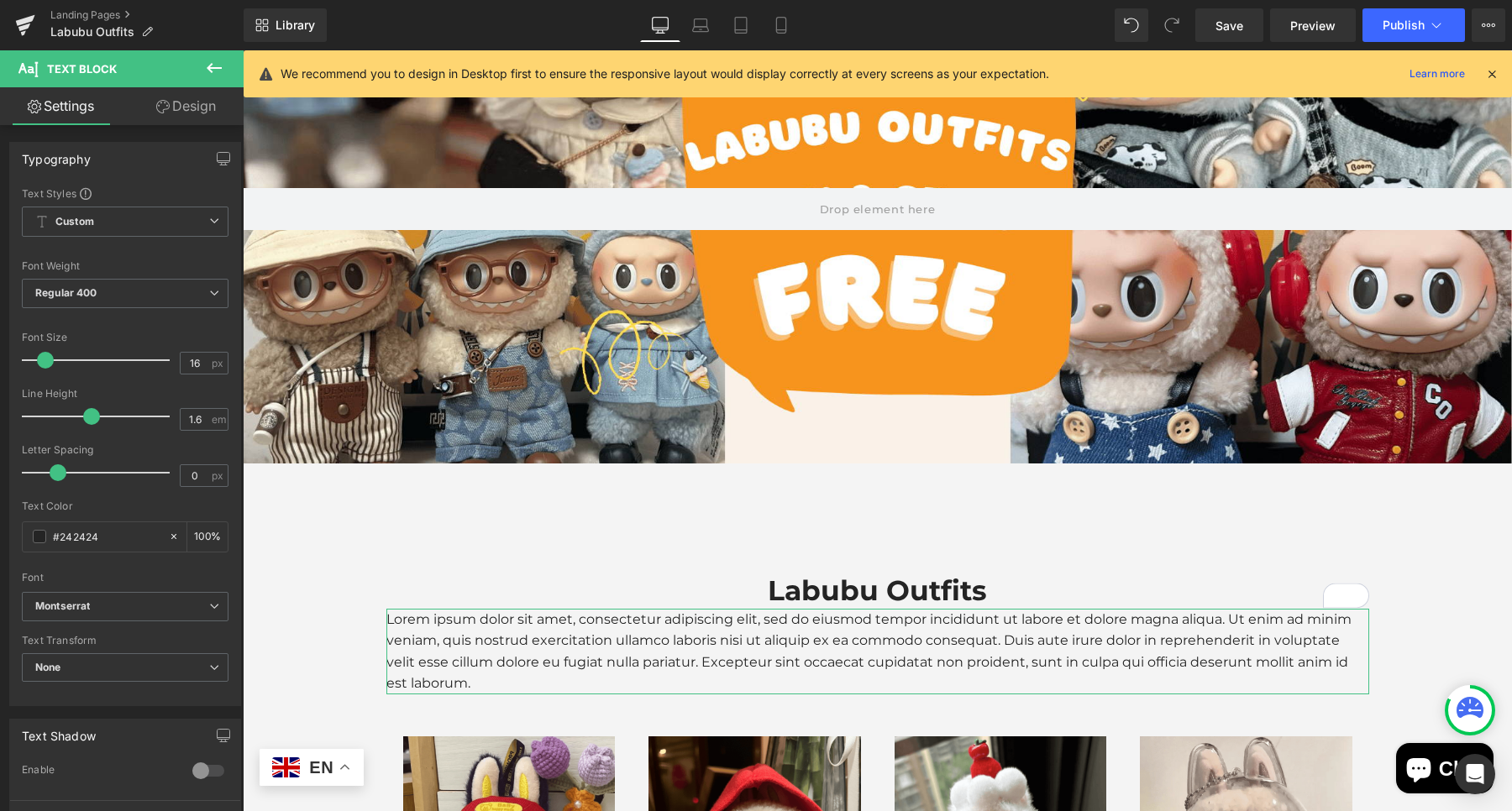
click at [194, 97] on link "Design" at bounding box center [186, 106] width 122 height 38
click at [0, 0] on div "Spacing" at bounding box center [0, 0] width 0 height 0
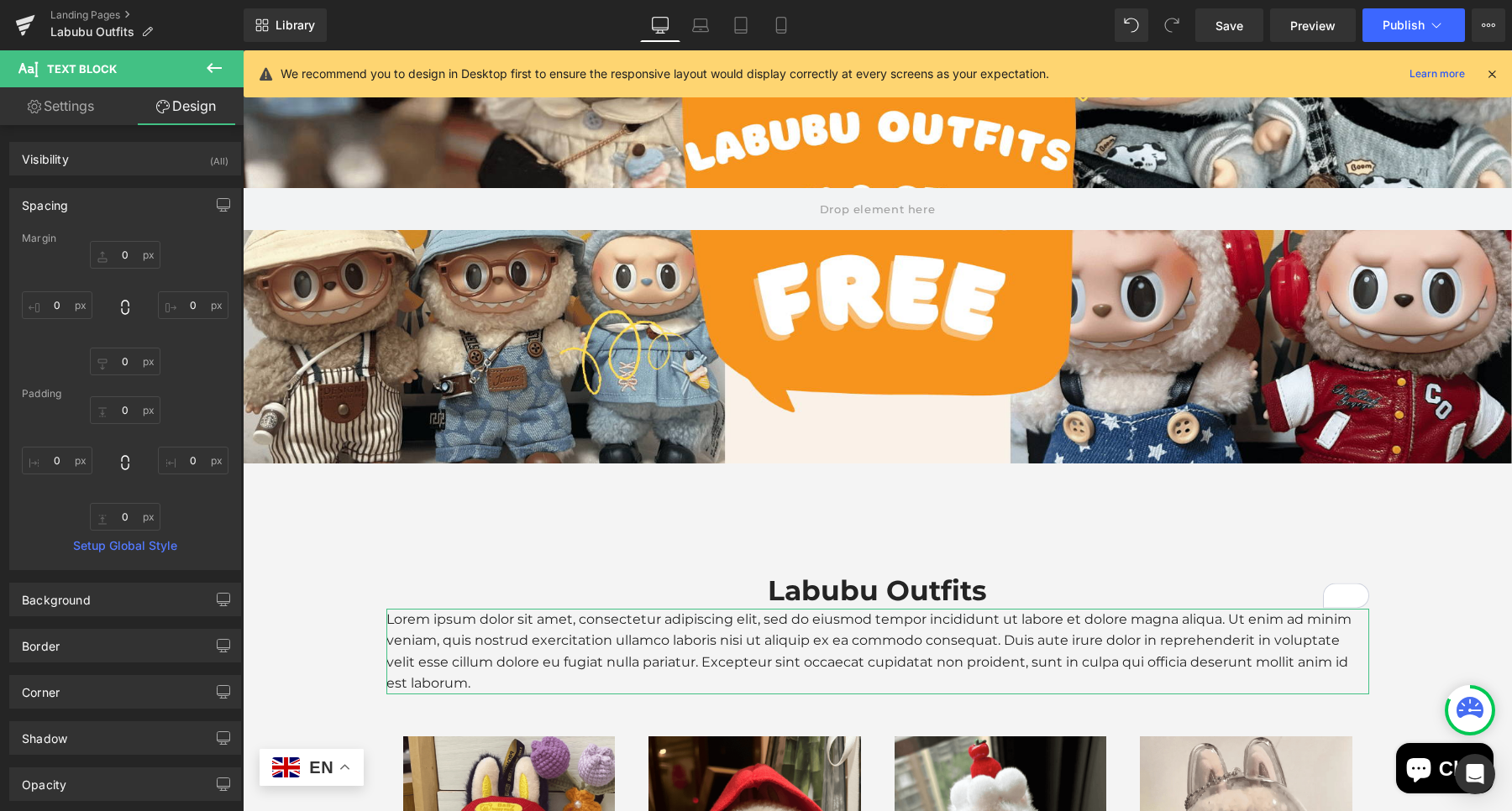
type input "0"
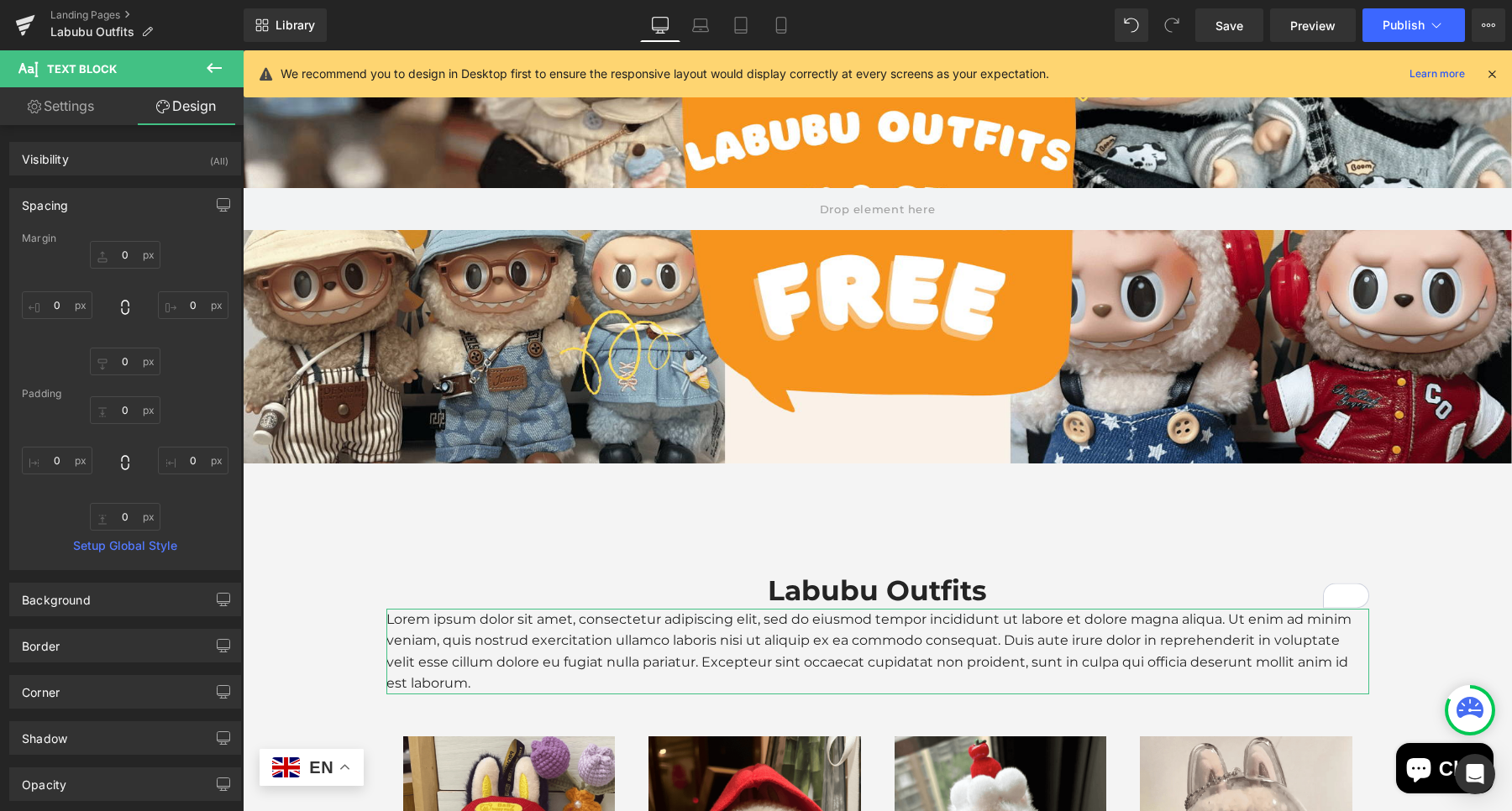
type input "0"
click at [138, 244] on input "0" at bounding box center [124, 254] width 71 height 28
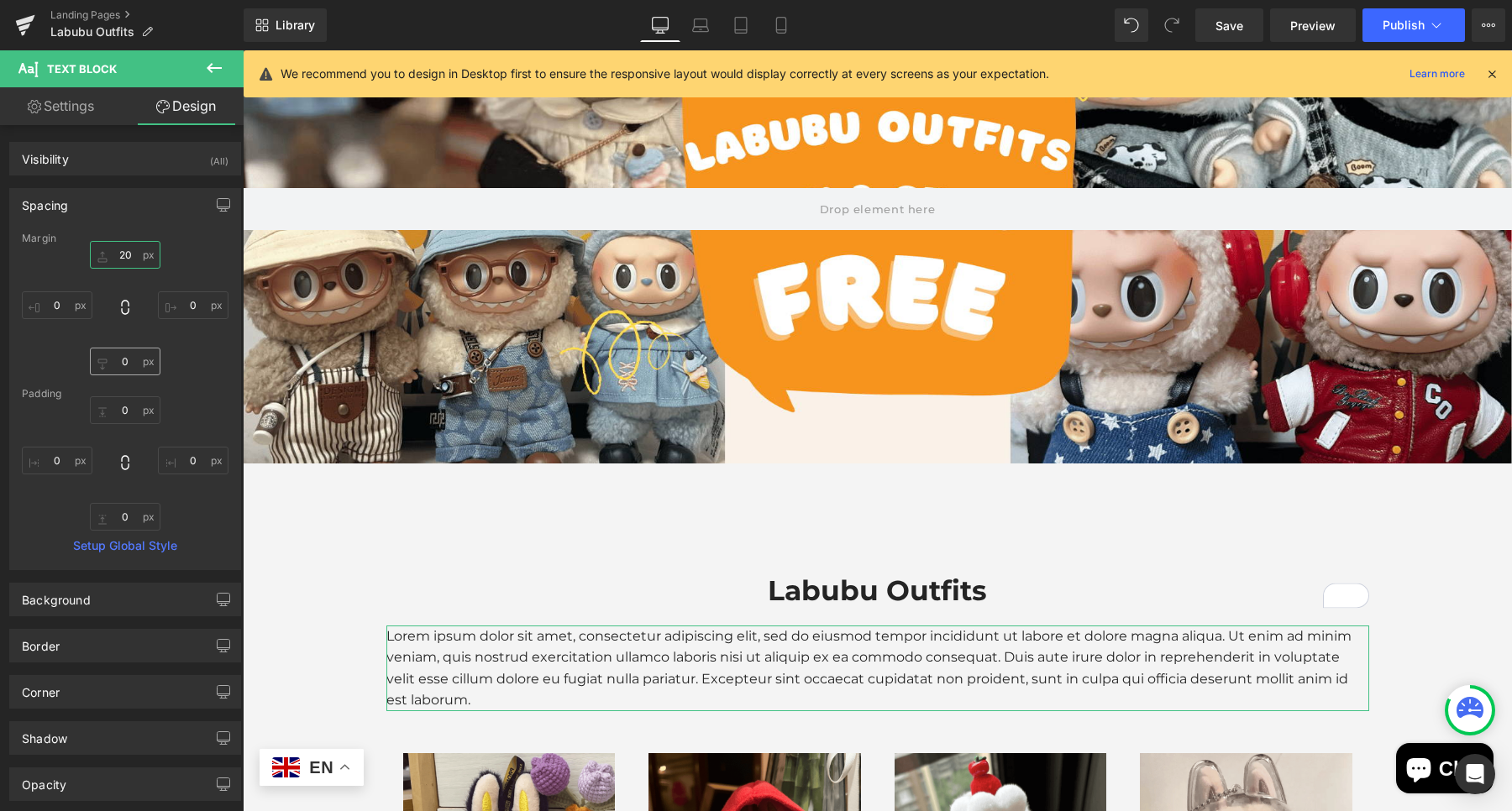
type input "20"
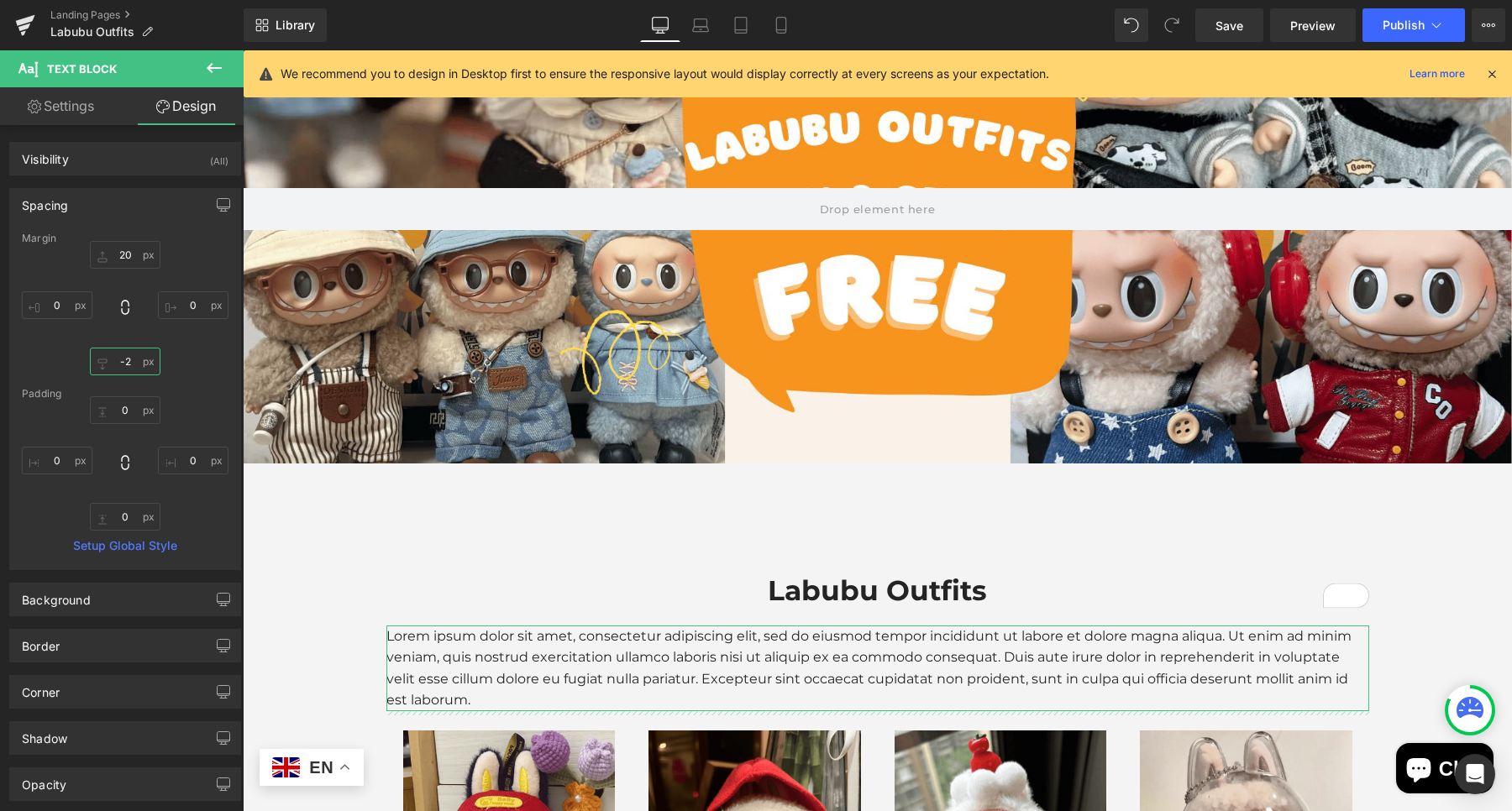
type input "-"
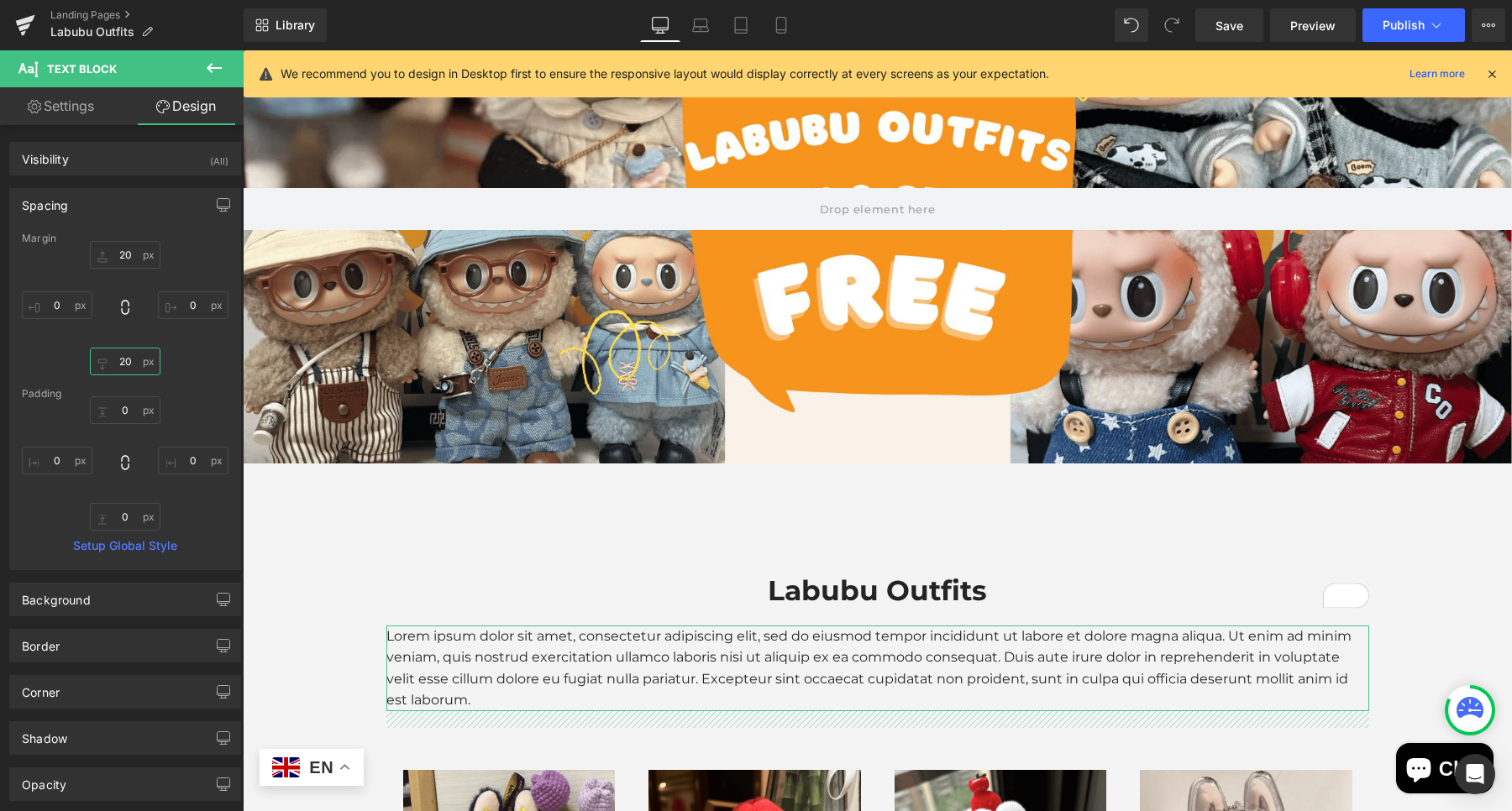
type input "20"
click at [509, 633] on p "Lorem ipsum dolor sit amet, consectetur adipiscing elit, sed do eiusmod tempor …" at bounding box center [878, 668] width 982 height 86
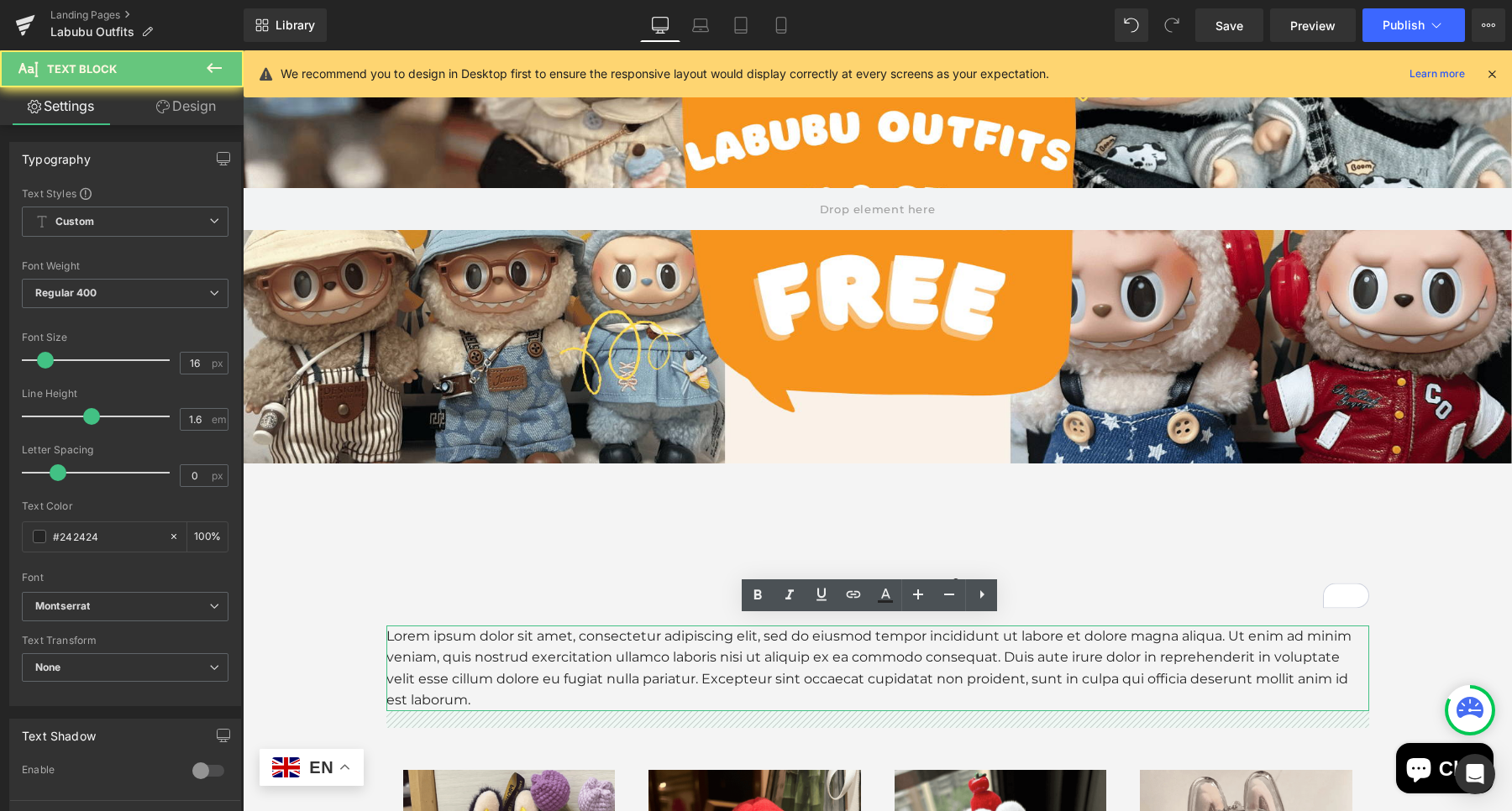
click at [503, 644] on p "Lorem ipsum dolor sit amet, consectetur adipiscing elit, sed do eiusmod tempor …" at bounding box center [878, 668] width 982 height 86
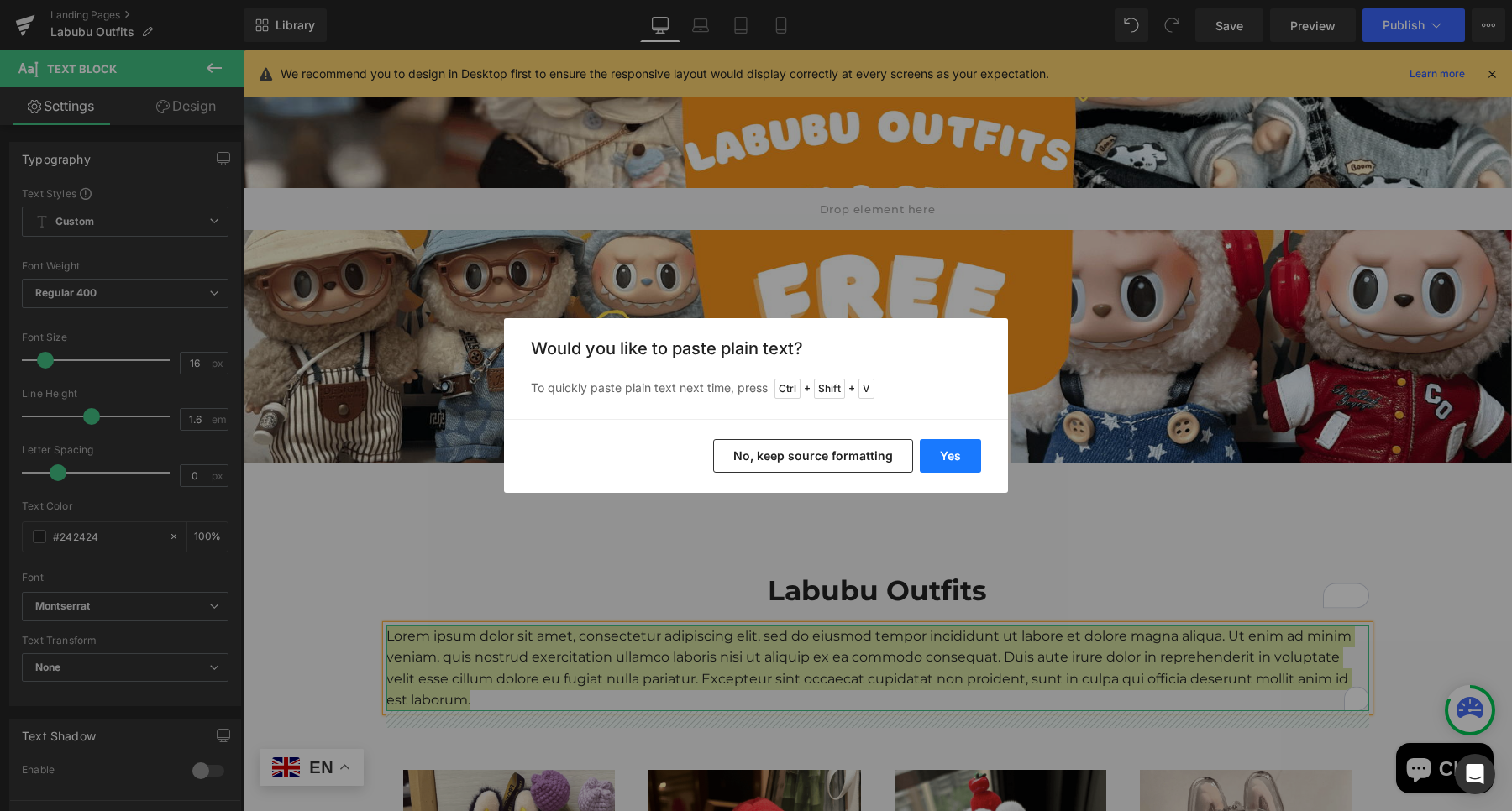
click at [926, 449] on button "Yes" at bounding box center [950, 456] width 62 height 34
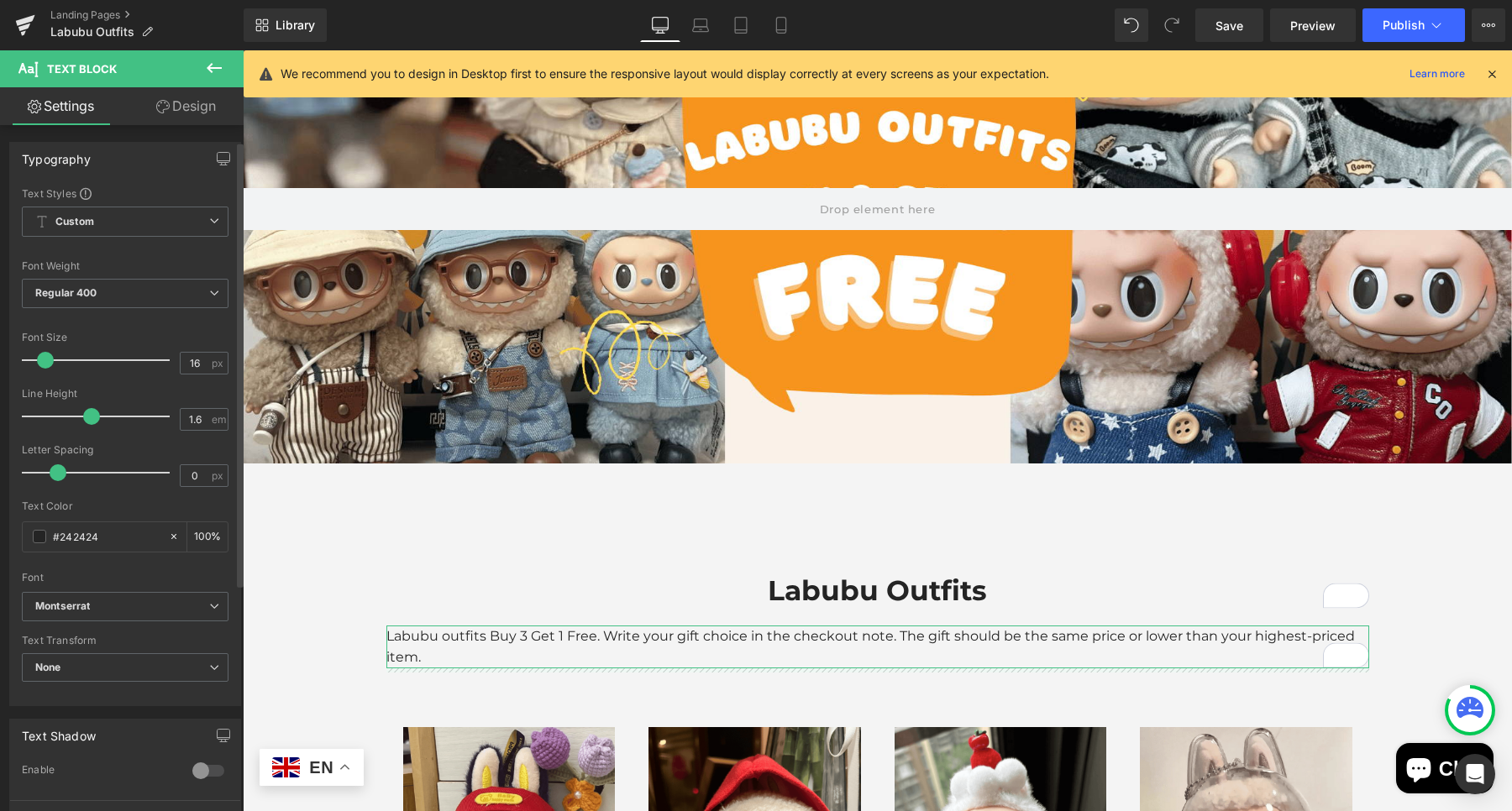
scroll to position [315, 0]
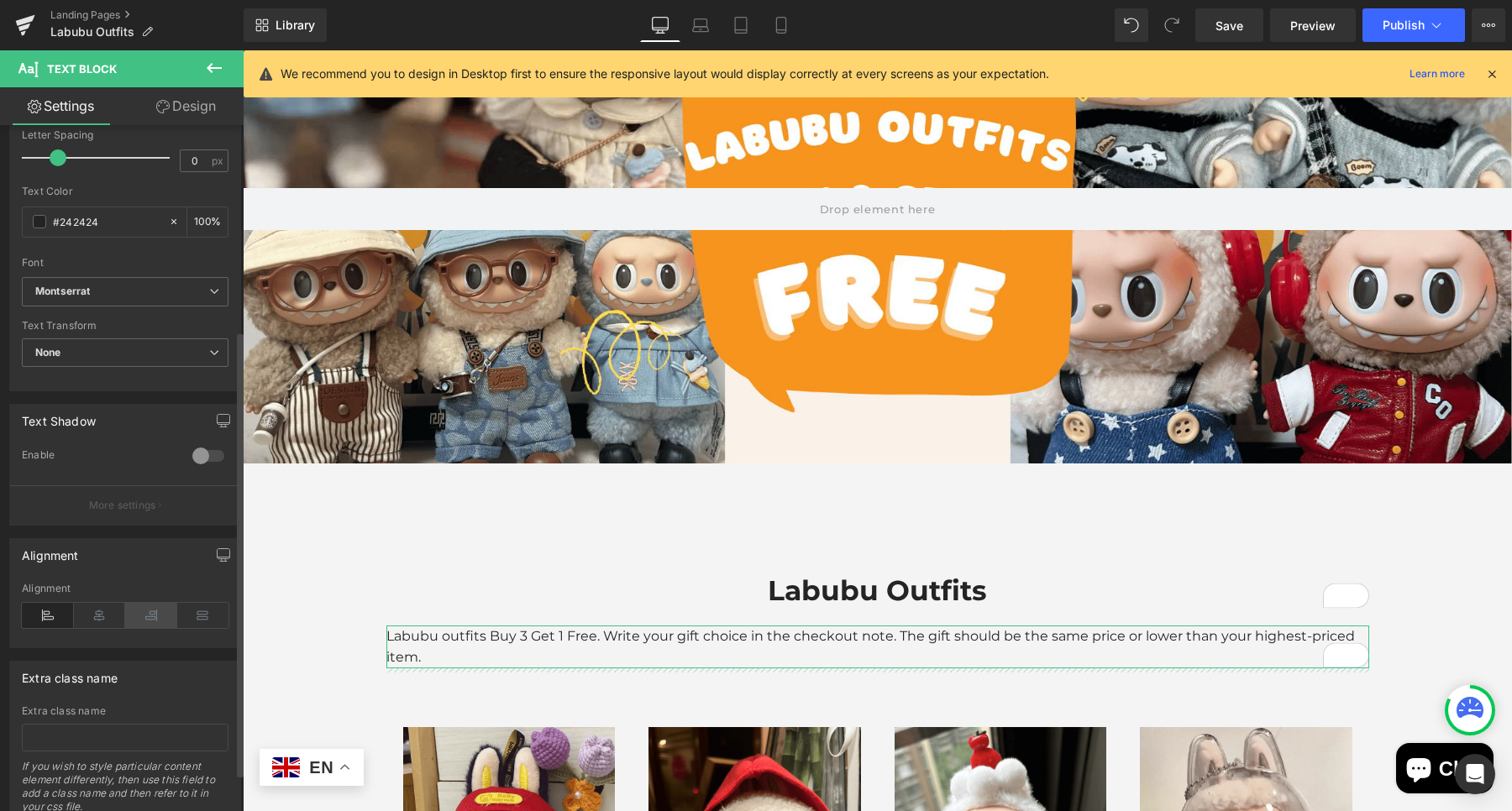
click at [103, 613] on icon at bounding box center [100, 615] width 52 height 25
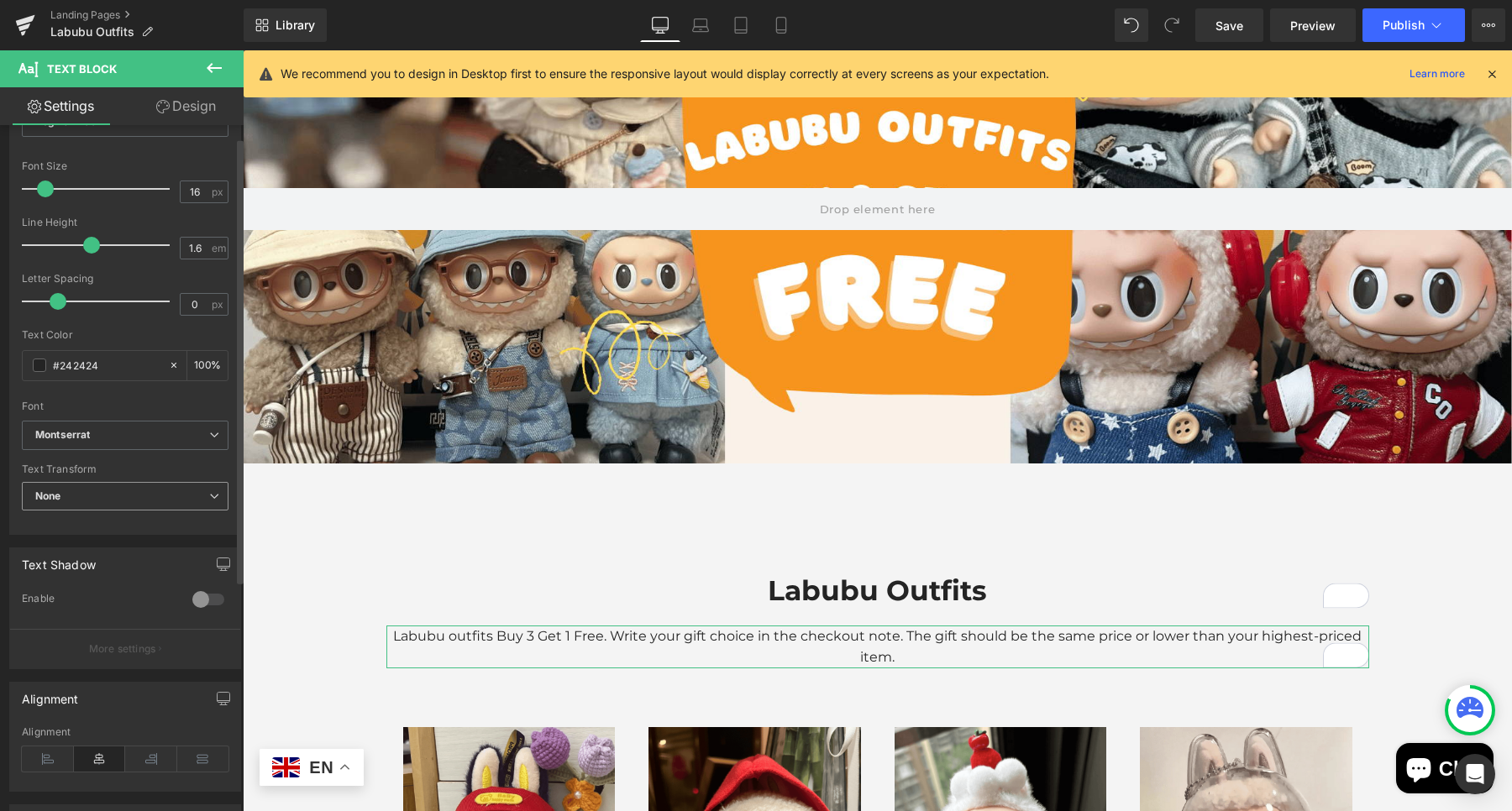
scroll to position [0, 0]
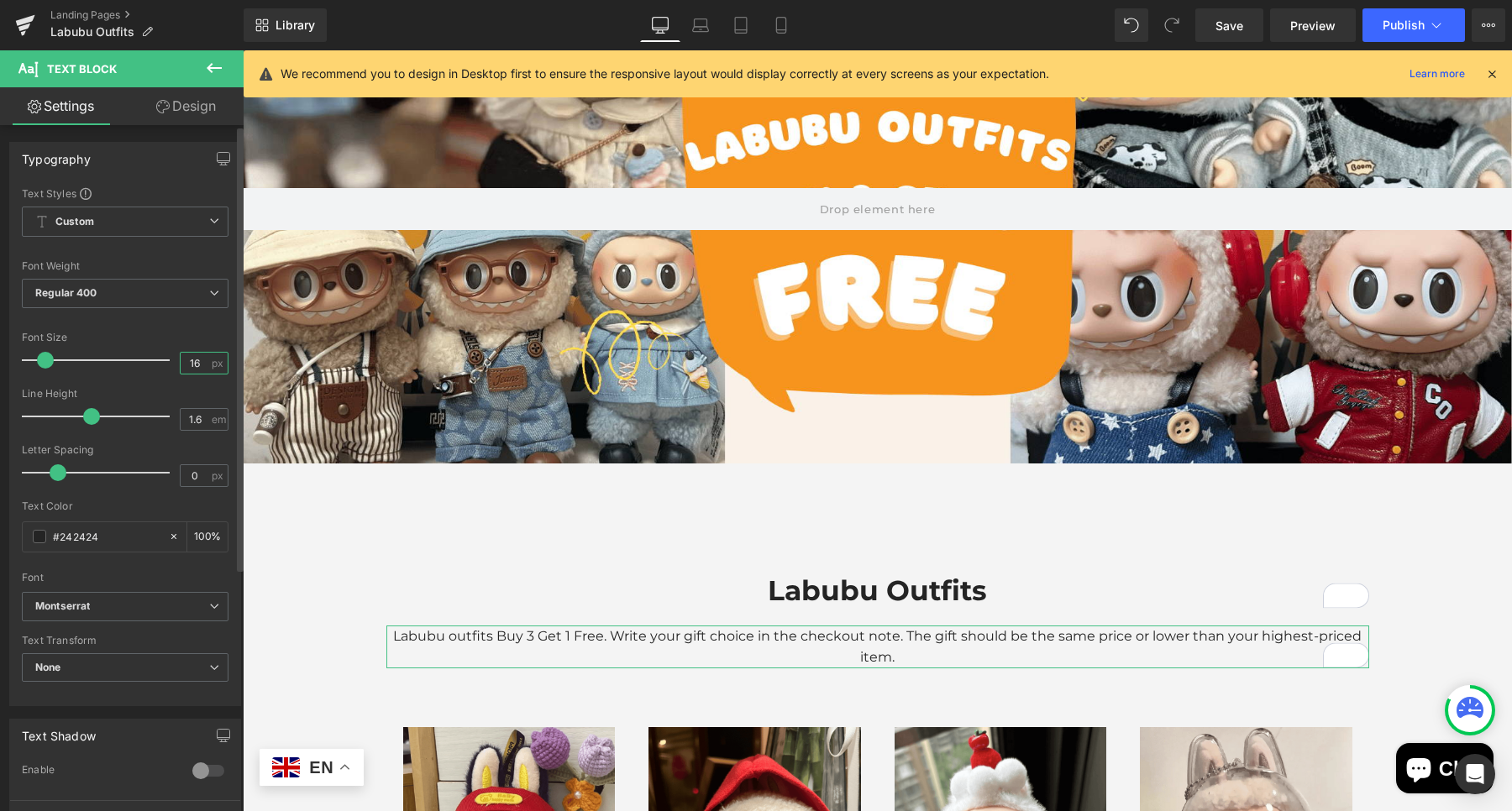
click at [193, 358] on input "16" at bounding box center [195, 362] width 30 height 21
type input "1"
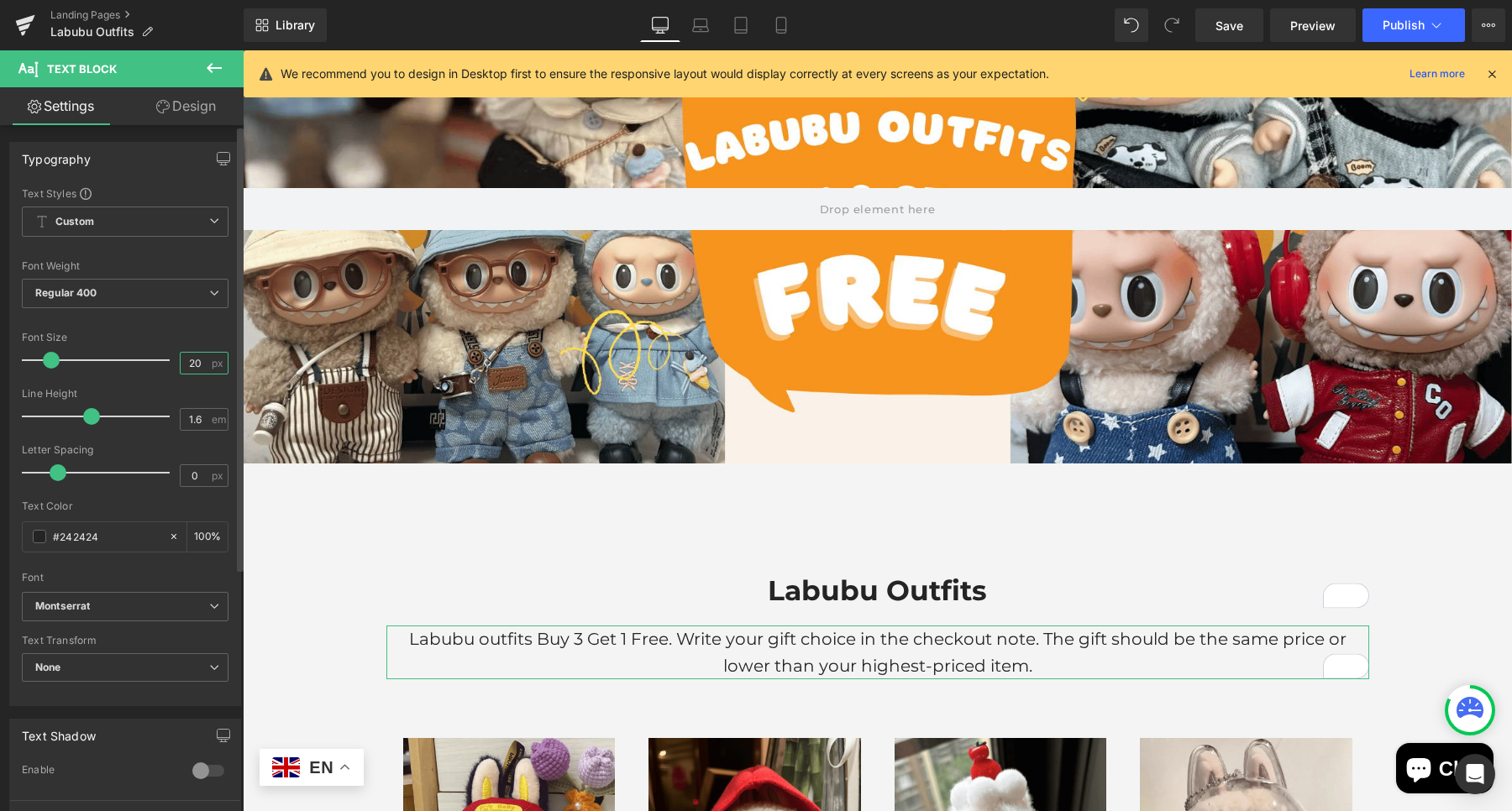
type input "20"
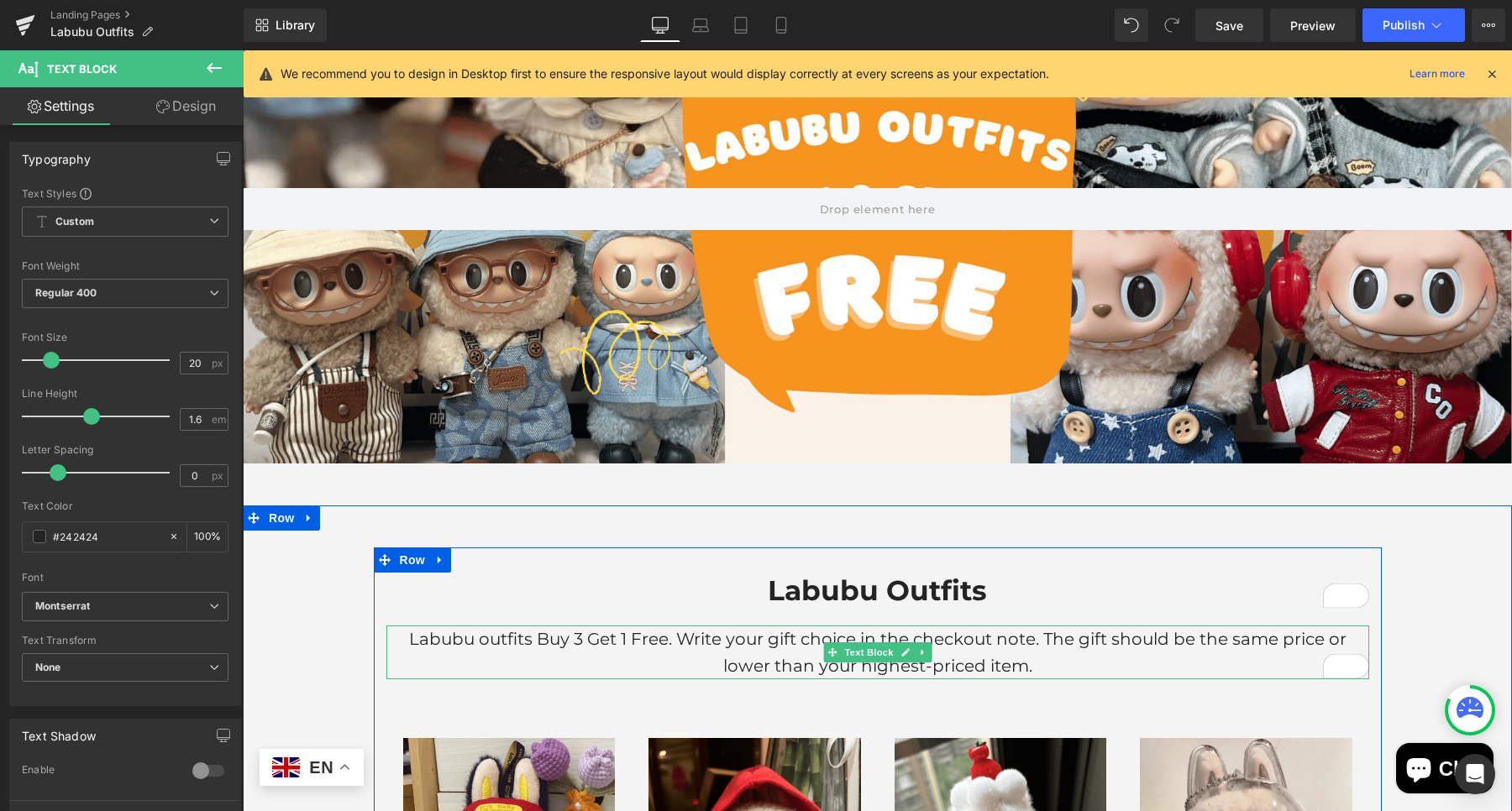
click at [646, 636] on p "Labubu outfits Buy 3 Get 1 Free. Write your gift choice in the checkout note. T…" at bounding box center [878, 652] width 982 height 54
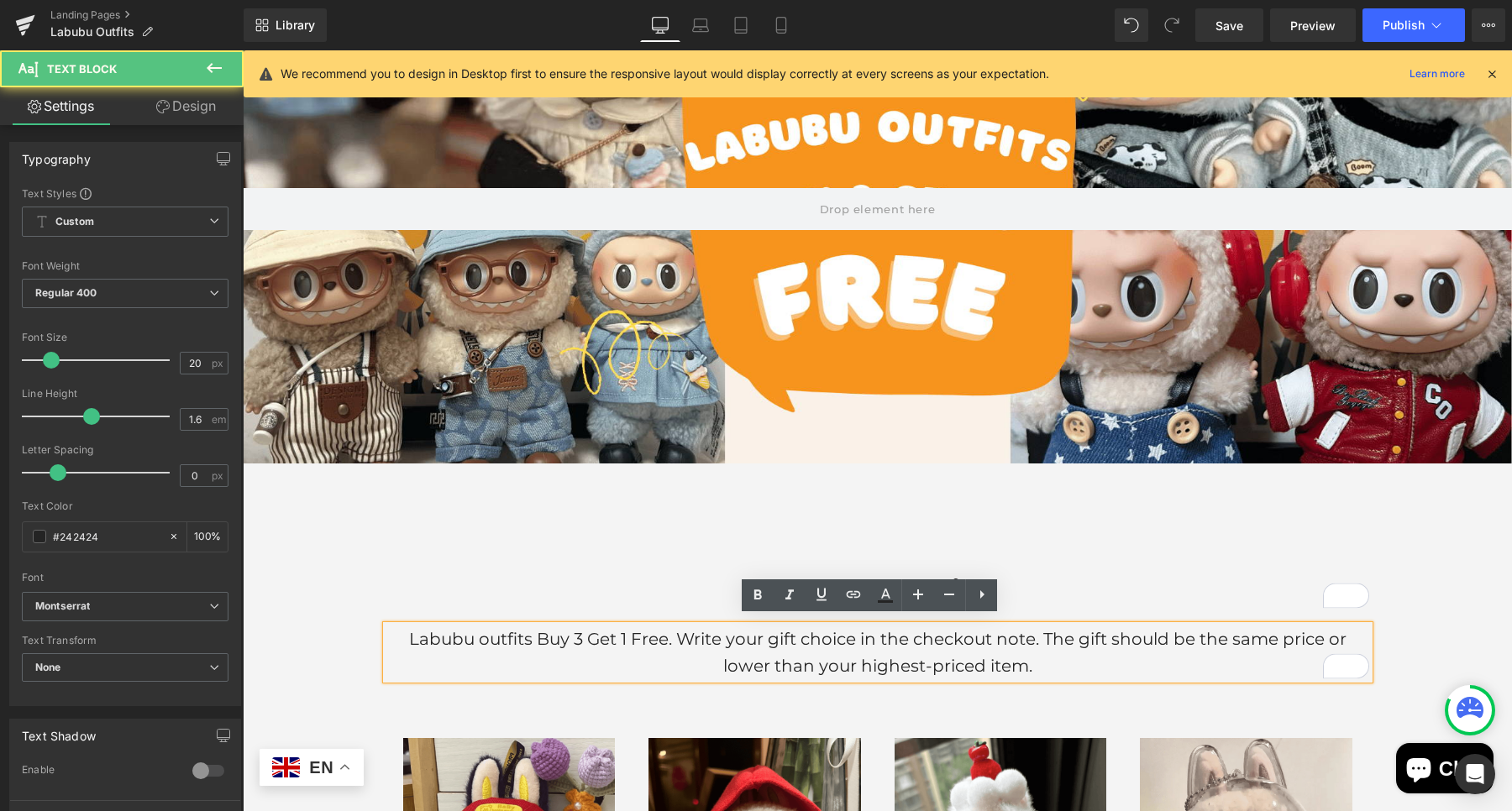
drag, startPoint x: 663, startPoint y: 640, endPoint x: 665, endPoint y: 625, distance: 15.1
click at [664, 639] on p "Labubu outfits Buy 3 Get 1 Free. Write your gift choice in the checkout note. T…" at bounding box center [878, 652] width 982 height 54
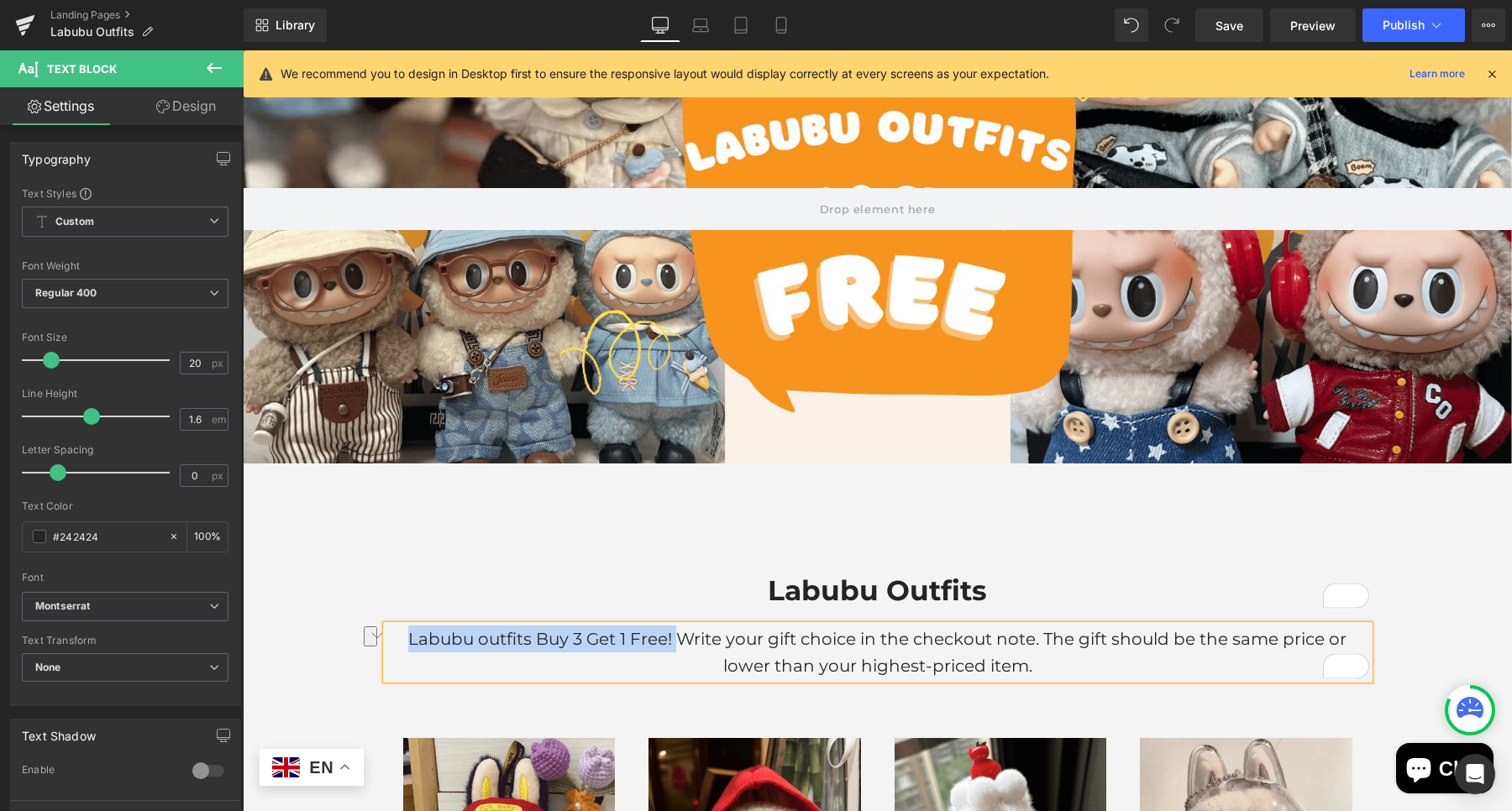
drag, startPoint x: 398, startPoint y: 628, endPoint x: 671, endPoint y: 621, distance: 273.1
click at [671, 625] on p "Labubu outfits Buy 3 Get 1 Free! Write your gift choice in the checkout note. T…" at bounding box center [878, 652] width 982 height 54
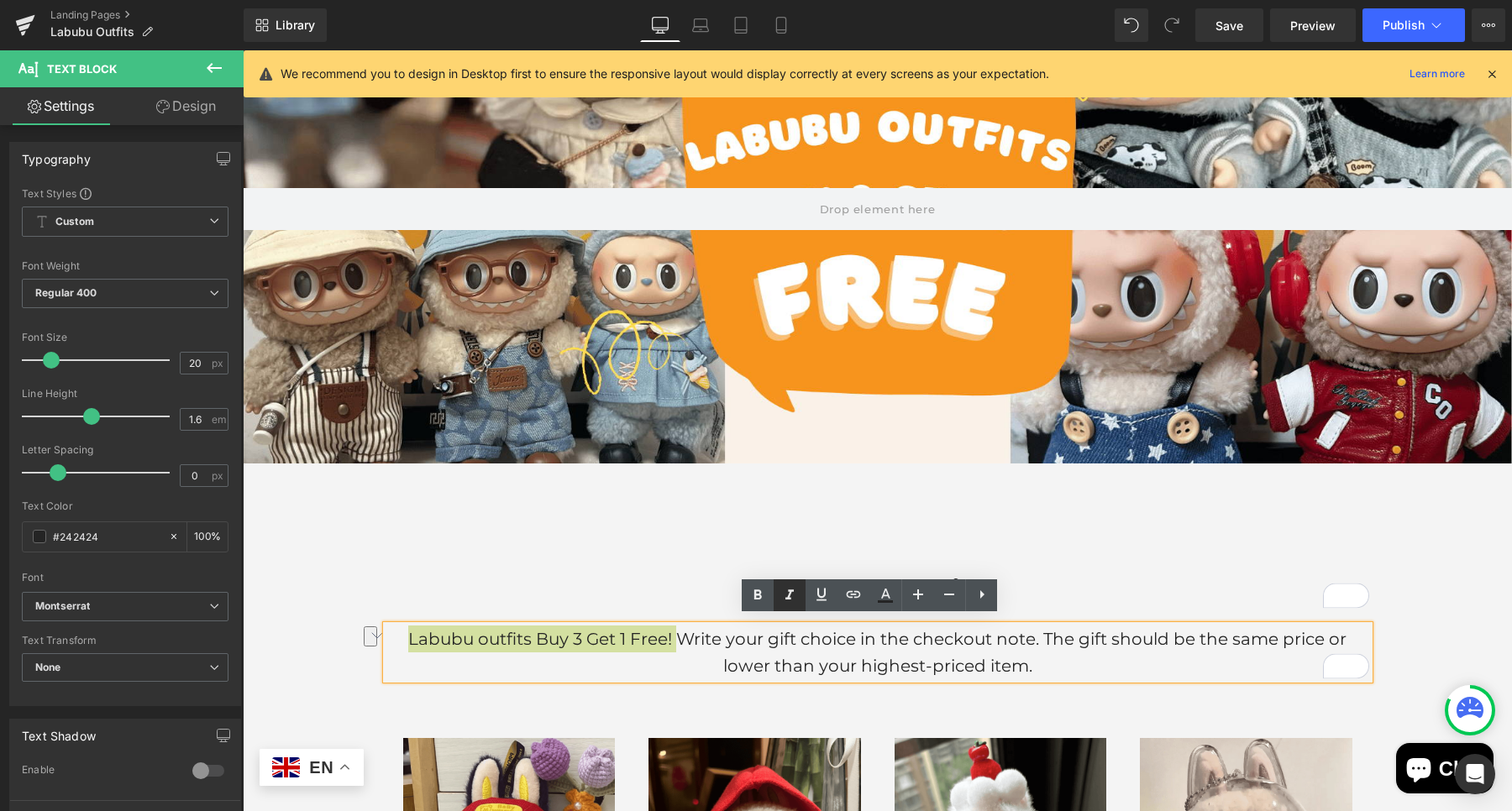
click at [774, 605] on link at bounding box center [790, 596] width 32 height 32
click at [0, 0] on icon at bounding box center [0, 0] width 0 height 0
drag, startPoint x: 773, startPoint y: 593, endPoint x: 780, endPoint y: 587, distance: 9.2
click at [0, 0] on link at bounding box center [0, 0] width 0 height 0
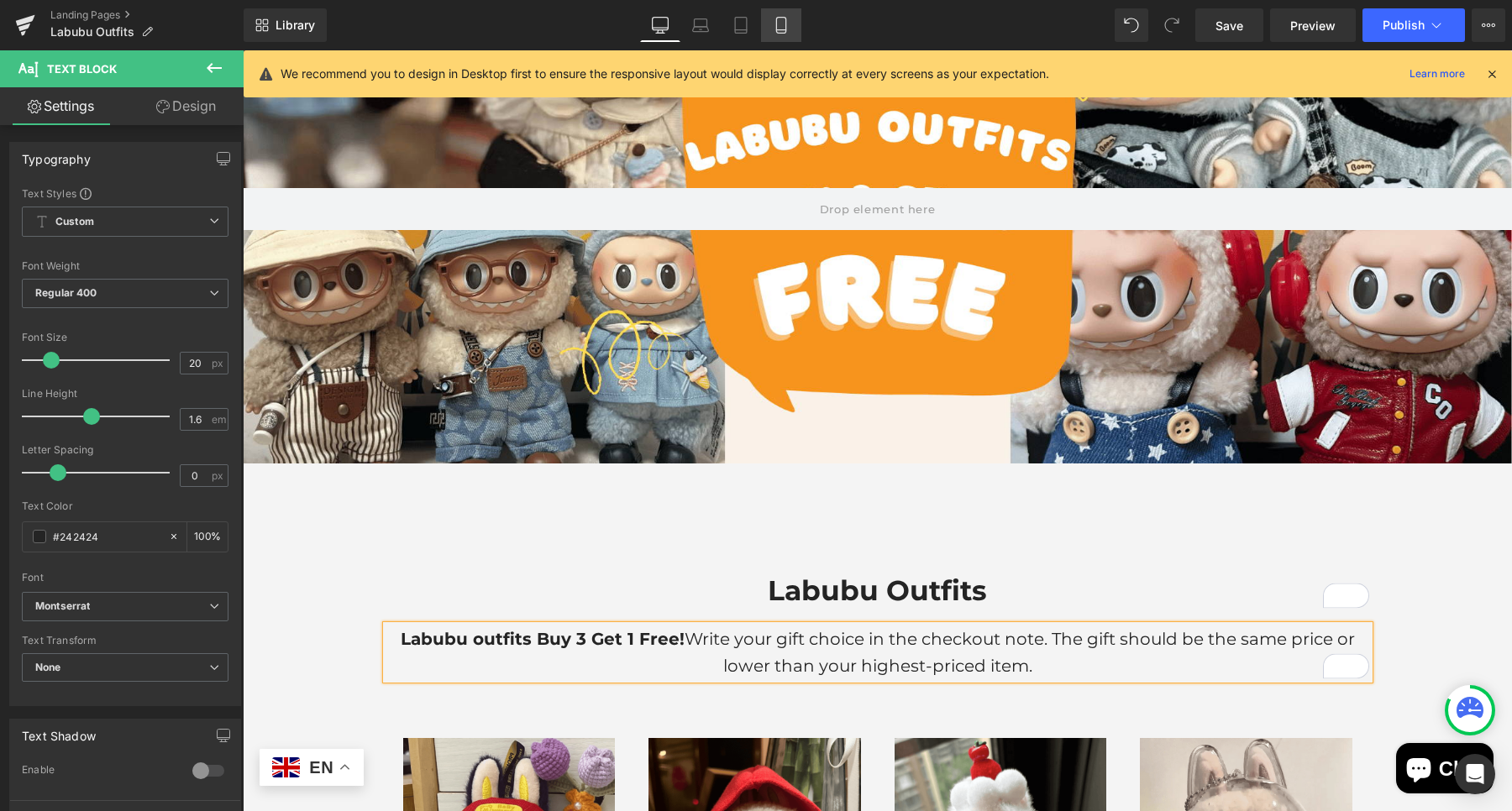
click at [775, 34] on link "Mobile" at bounding box center [780, 25] width 40 height 34
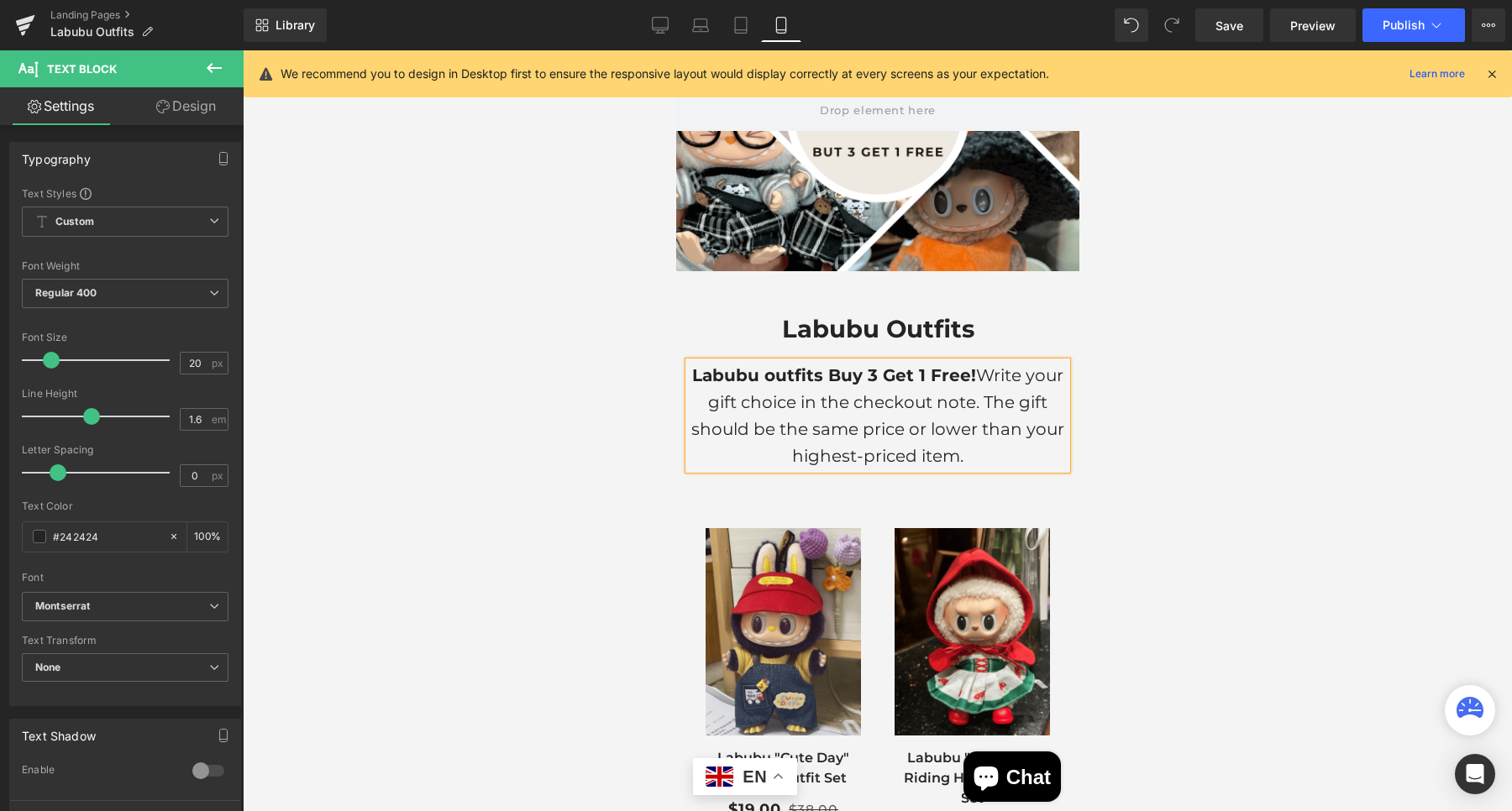
type input "100"
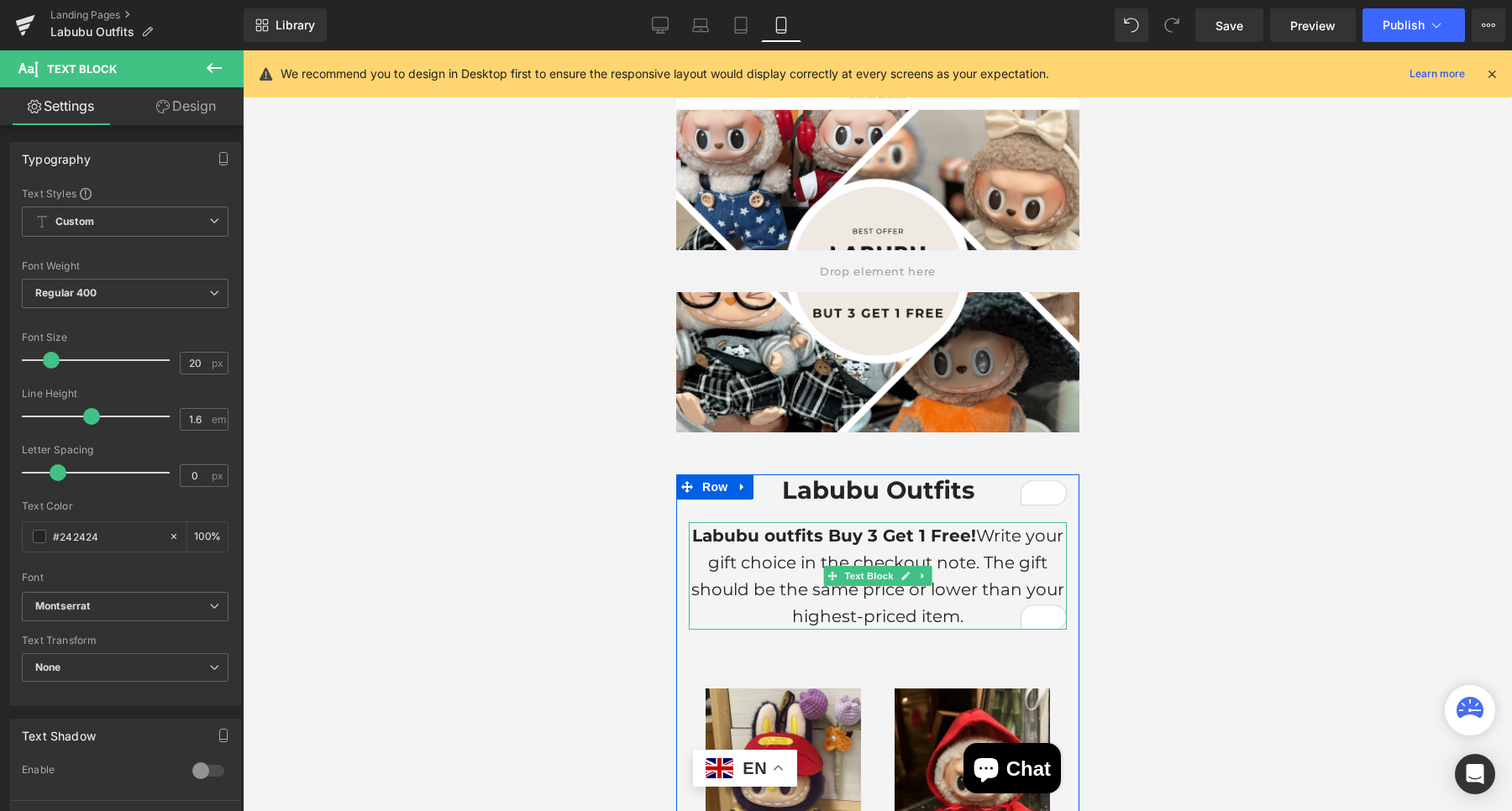
drag, startPoint x: 806, startPoint y: 561, endPoint x: 779, endPoint y: 558, distance: 27.2
click at [805, 561] on p "Labubu outfits Buy 3 Get 1 Free! Write your gift choice in the checkout note. T…" at bounding box center [877, 576] width 378 height 107
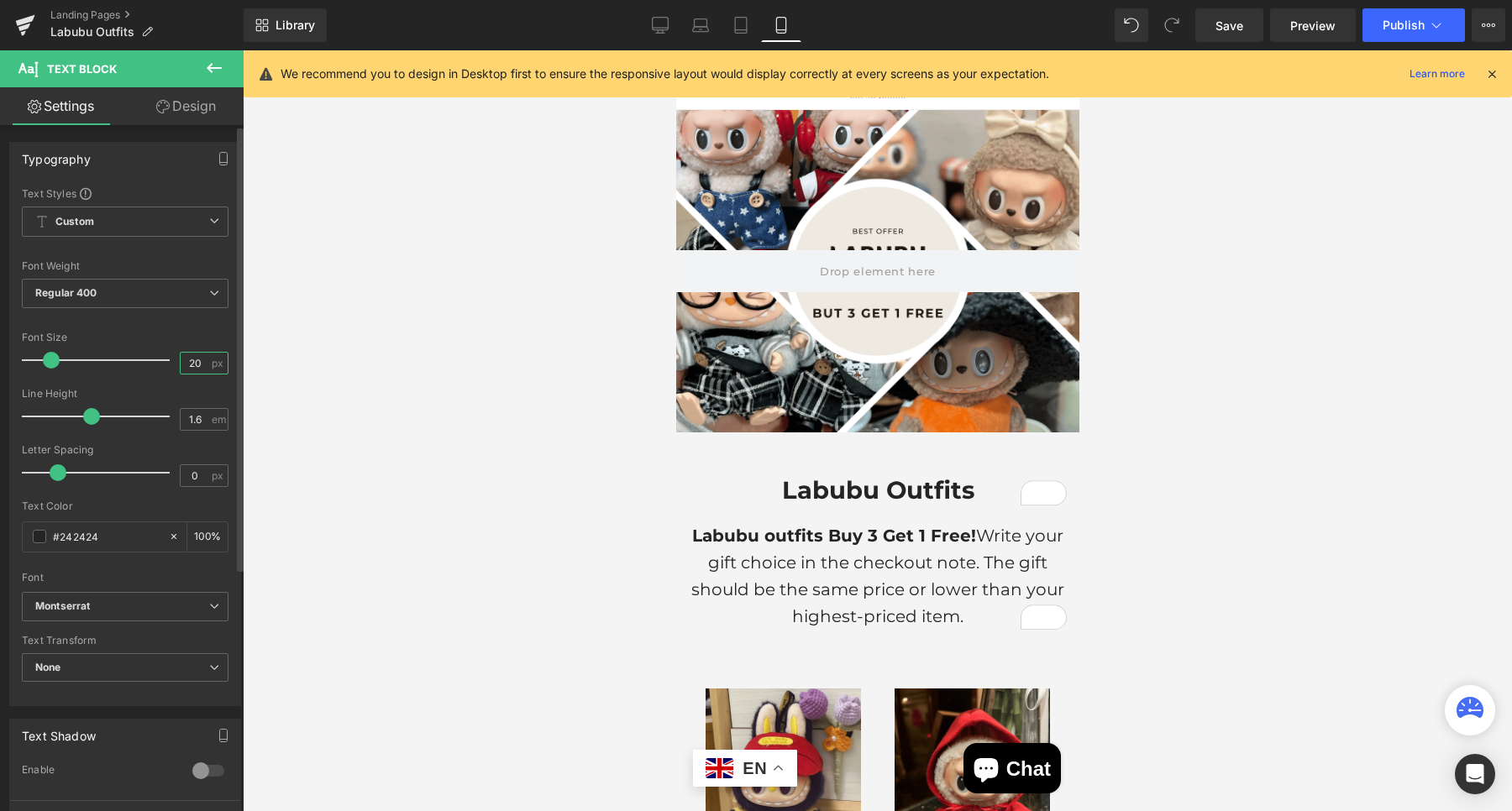
click at [200, 367] on input "20" at bounding box center [195, 362] width 30 height 21
type input "2"
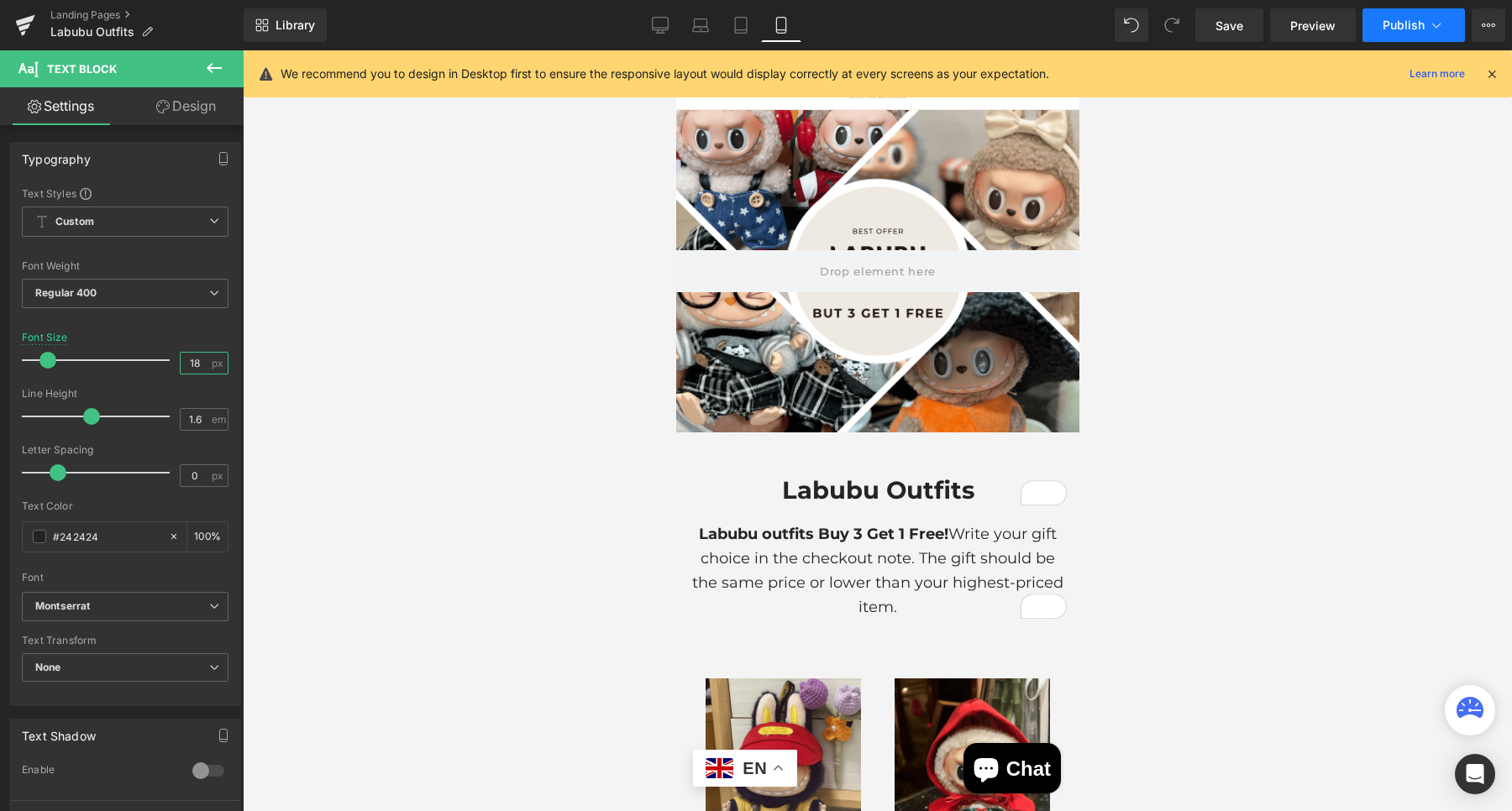
type input "18"
click at [1411, 28] on span "Publish" at bounding box center [1403, 25] width 42 height 13
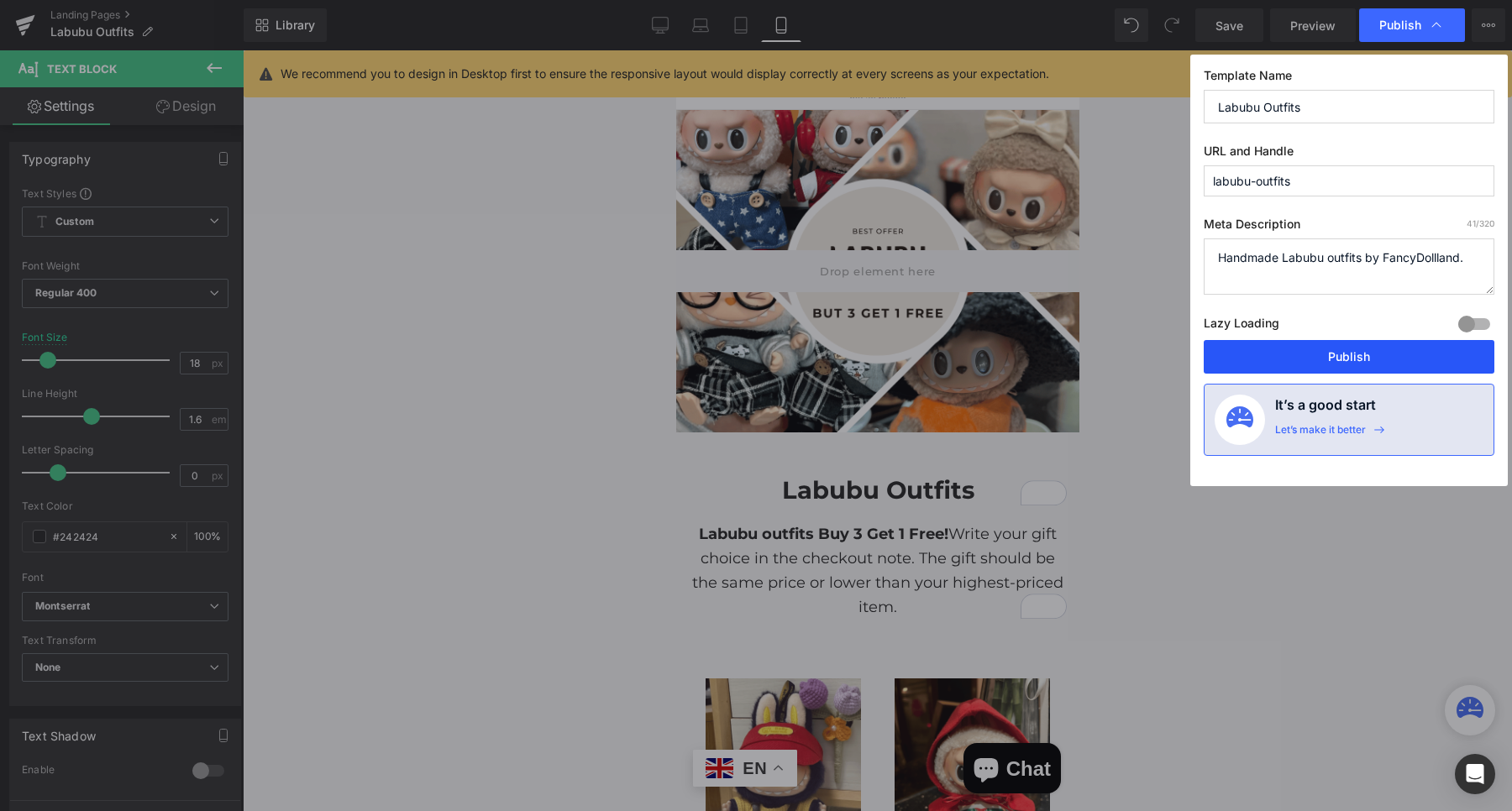
click at [1411, 345] on button "Publish" at bounding box center [1348, 357] width 291 height 34
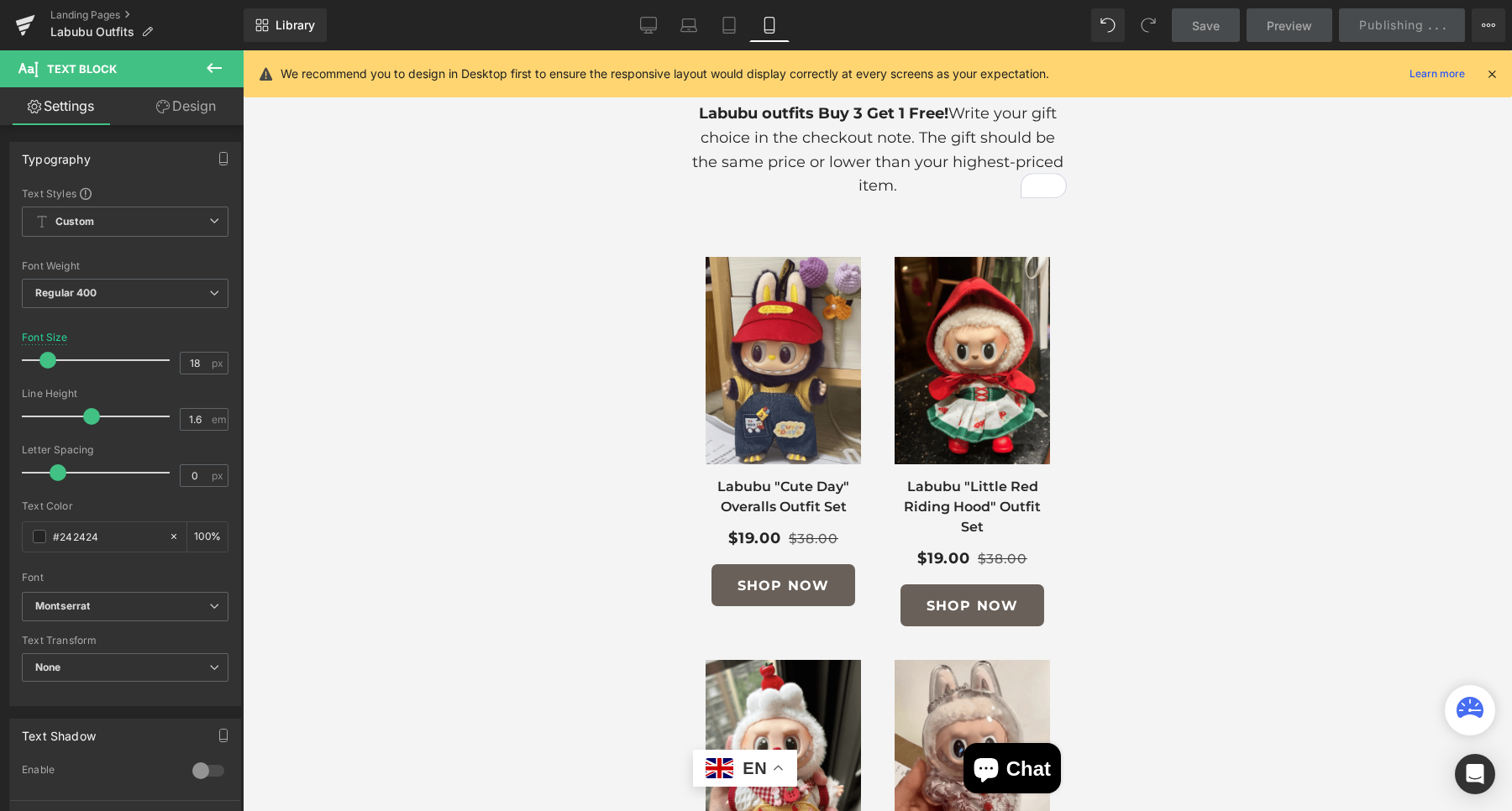
scroll to position [410, 0]
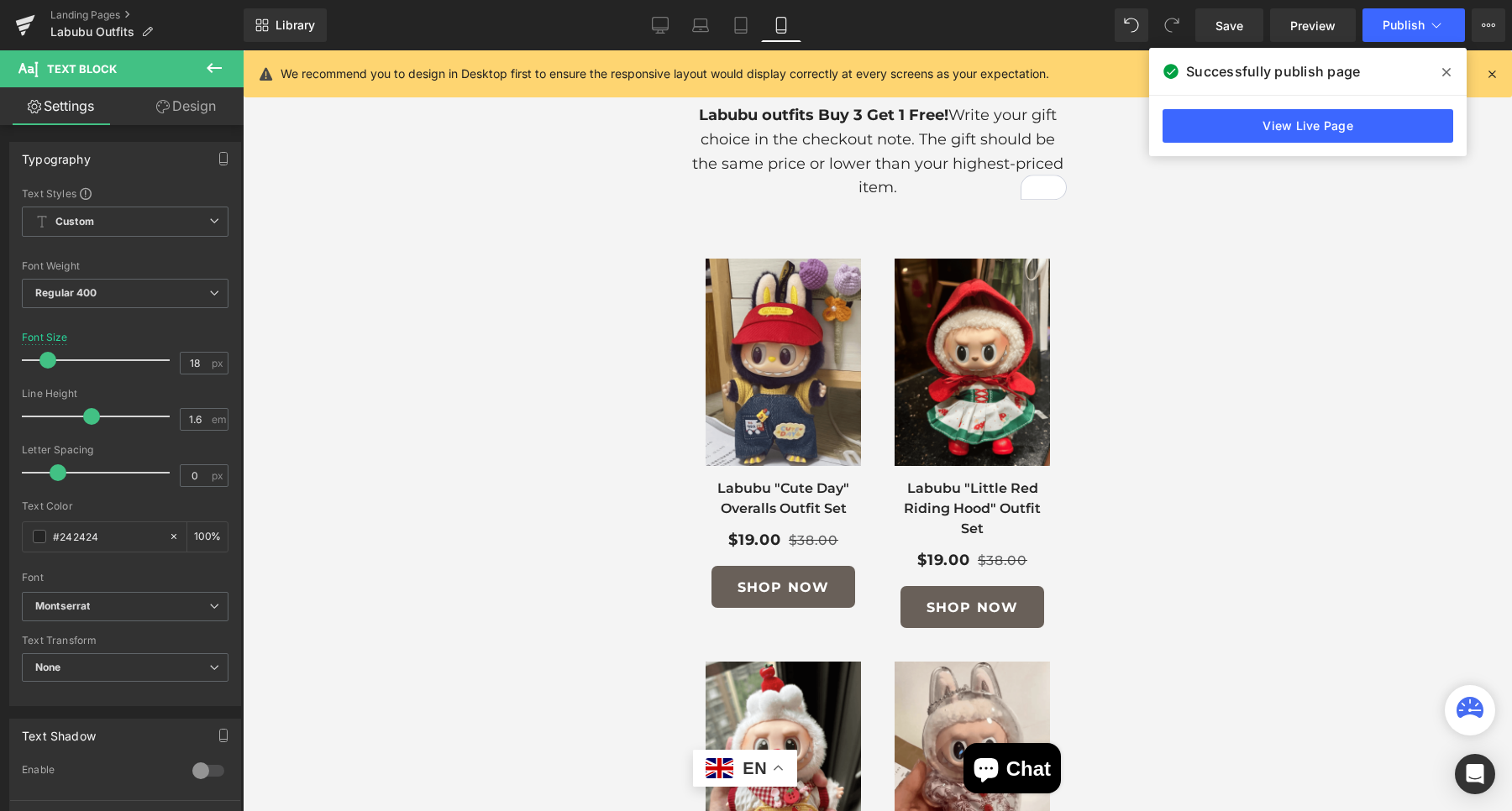
click at [1338, 232] on div at bounding box center [877, 430] width 1269 height 760
